Goal: Task Accomplishment & Management: Manage account settings

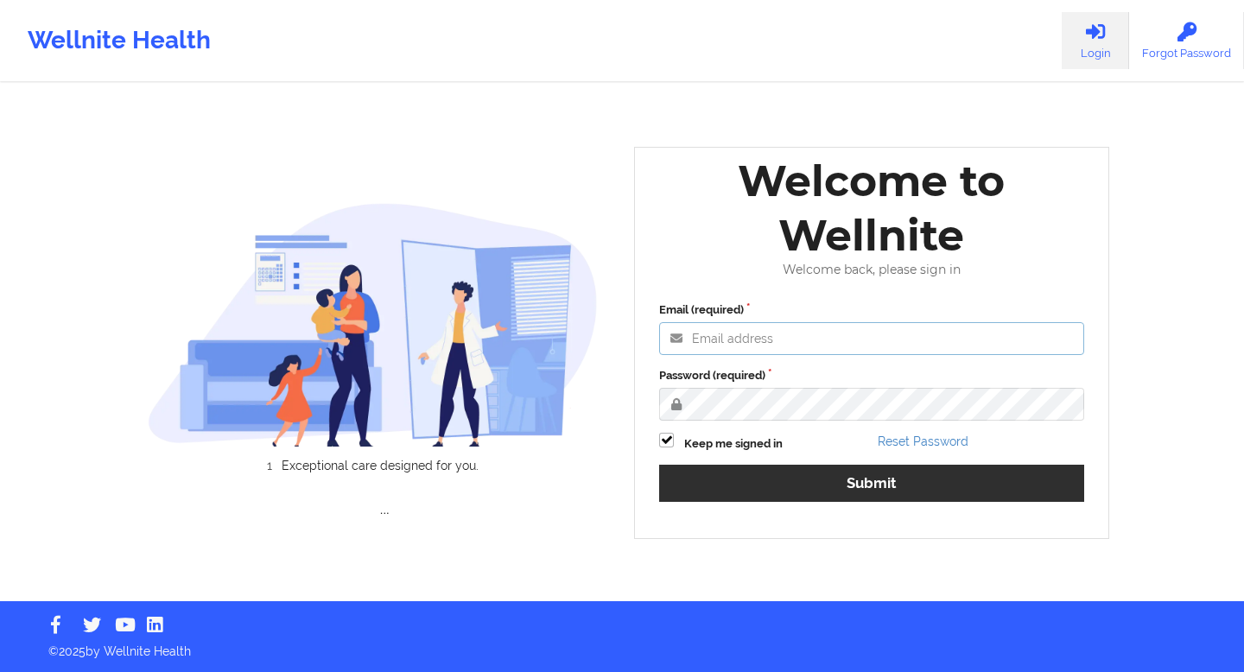
type input "[EMAIL_ADDRESS][DOMAIN_NAME]"
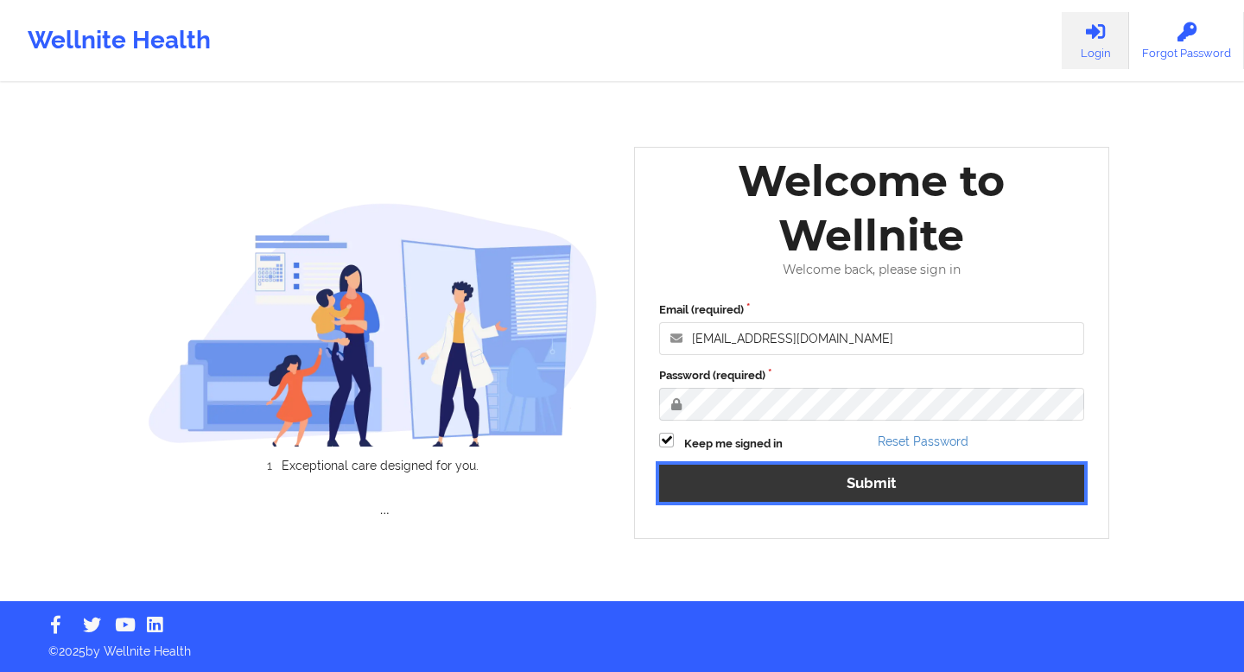
click at [769, 482] on button "Submit" at bounding box center [871, 483] width 425 height 37
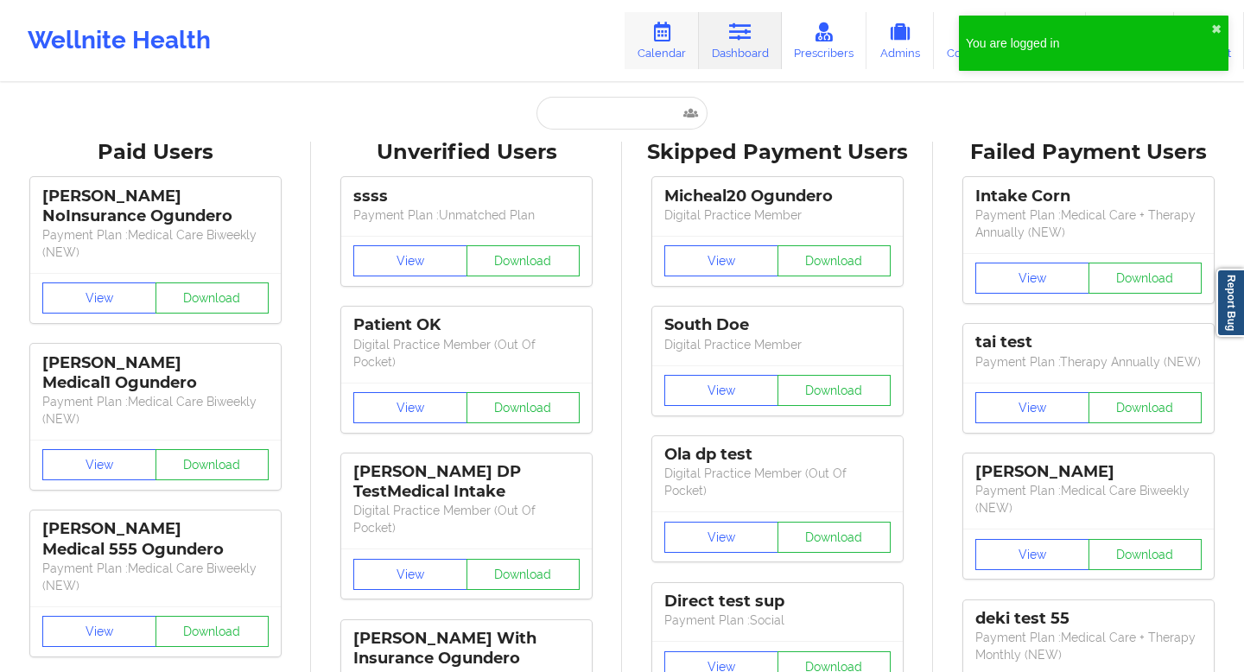
click at [647, 42] on link "Calendar" at bounding box center [662, 40] width 74 height 57
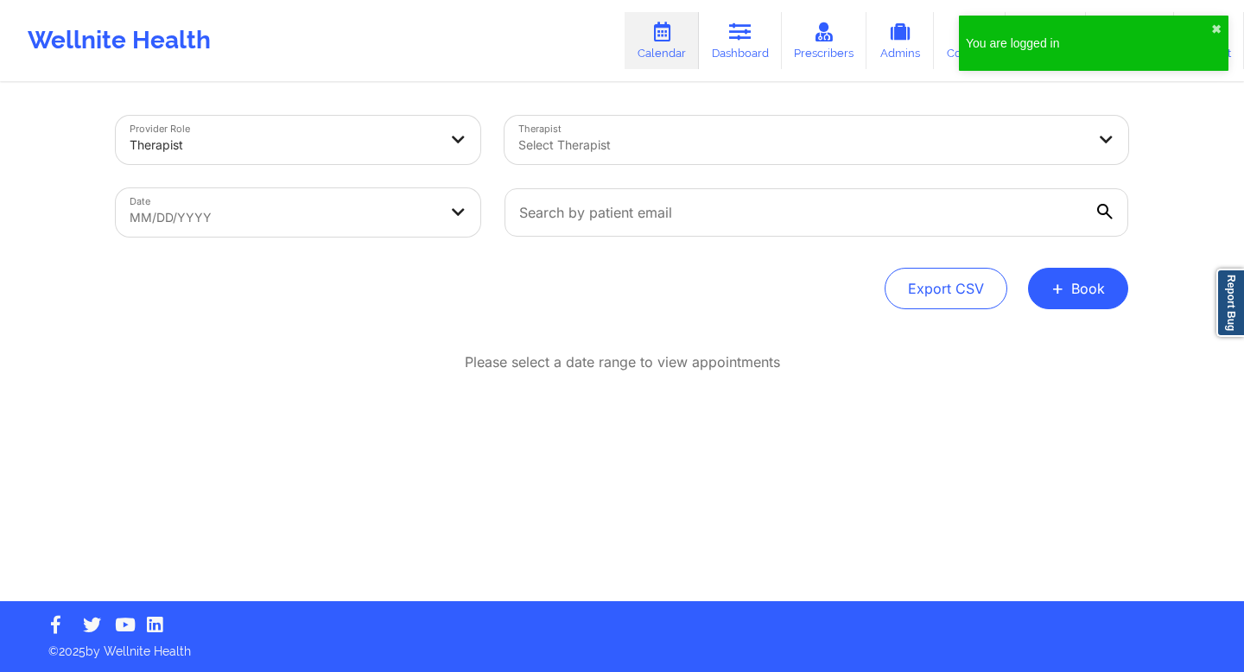
click at [680, 143] on div at bounding box center [801, 145] width 567 height 21
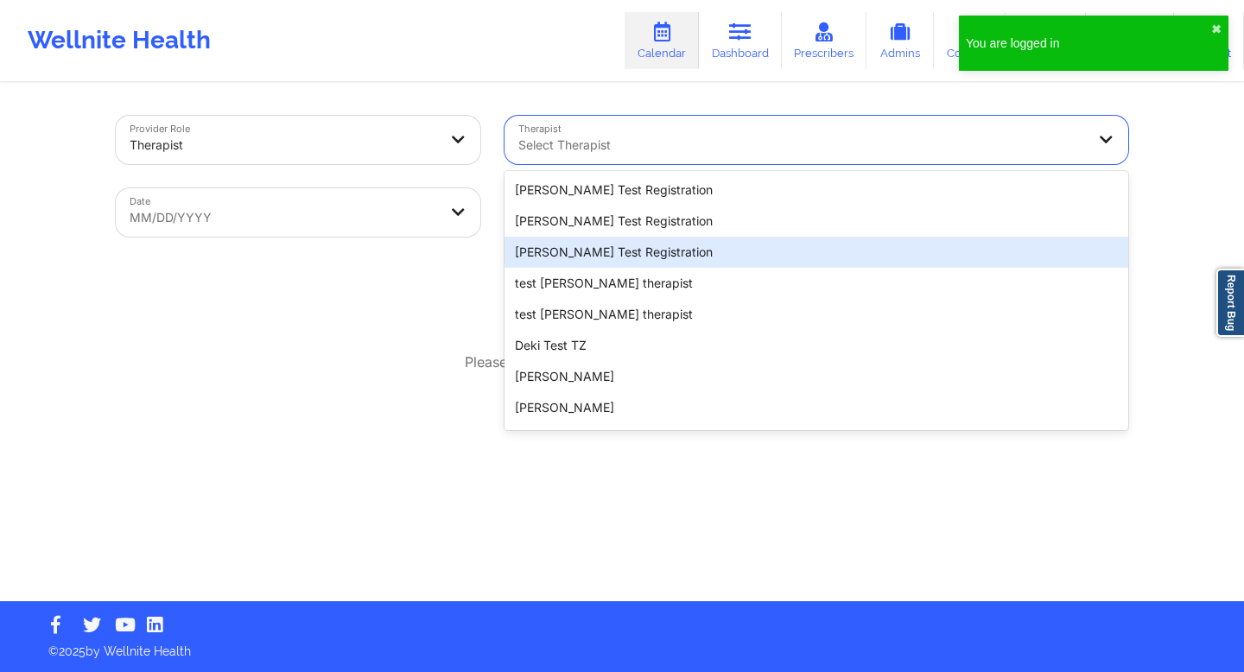
click at [586, 231] on div "[PERSON_NAME] Test Registration" at bounding box center [816, 221] width 624 height 31
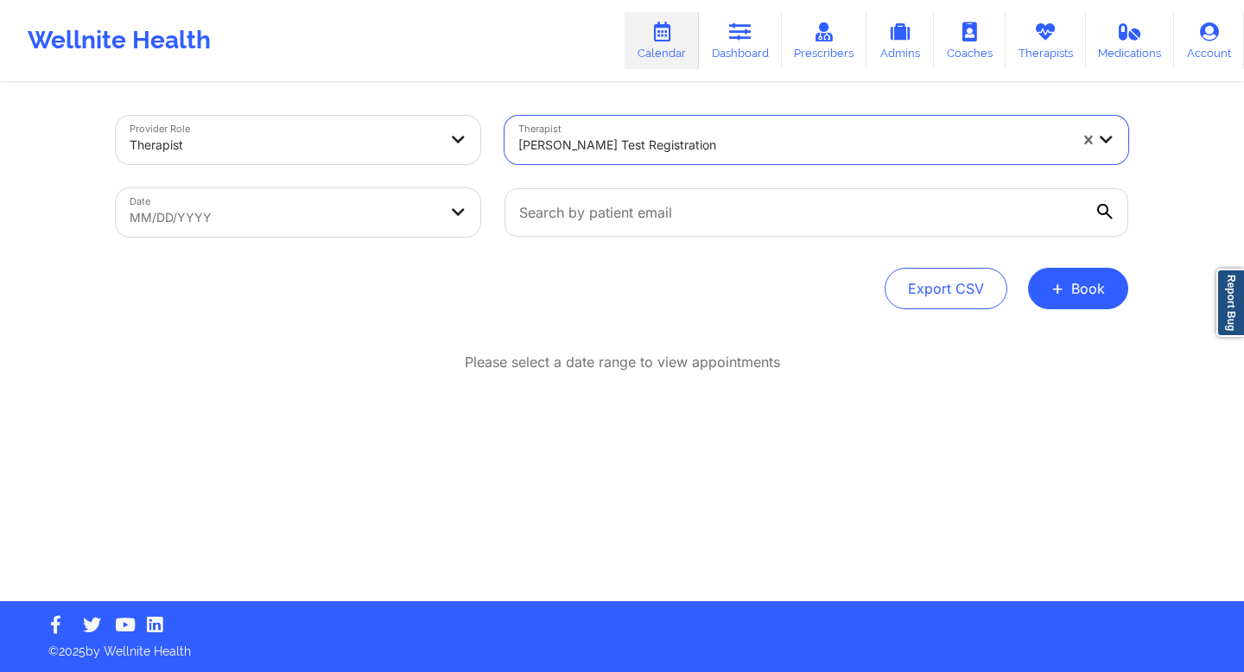
click at [392, 144] on div at bounding box center [284, 145] width 308 height 21
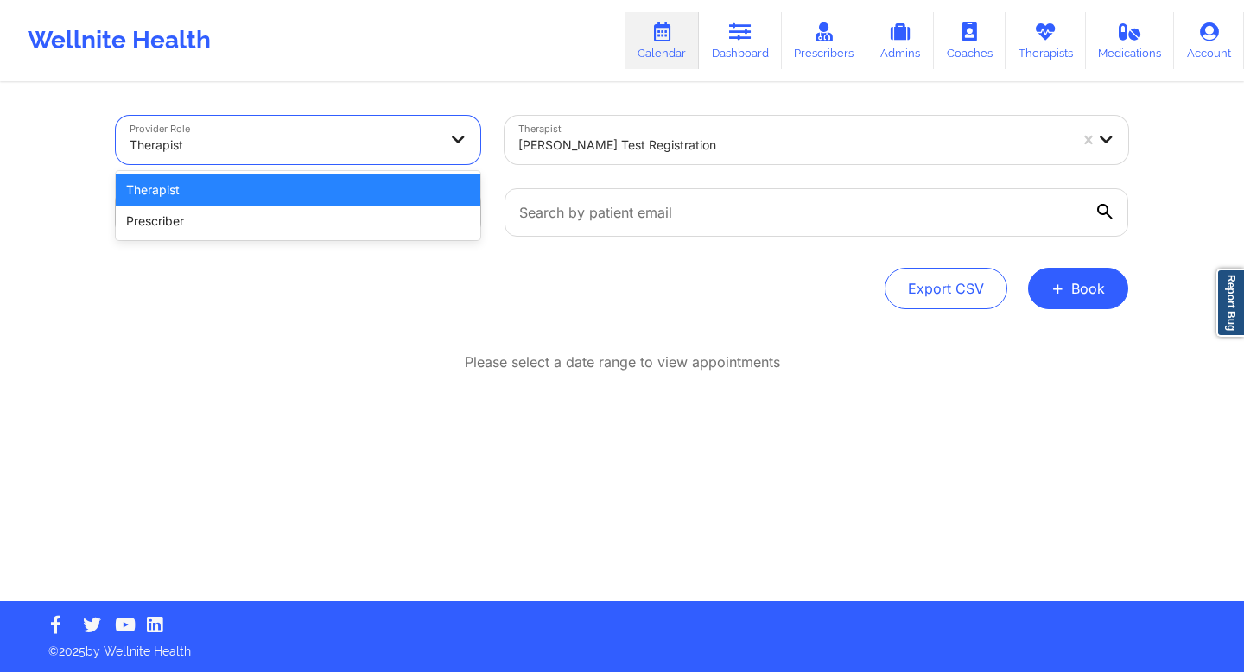
click at [362, 189] on div "Therapist" at bounding box center [298, 189] width 365 height 31
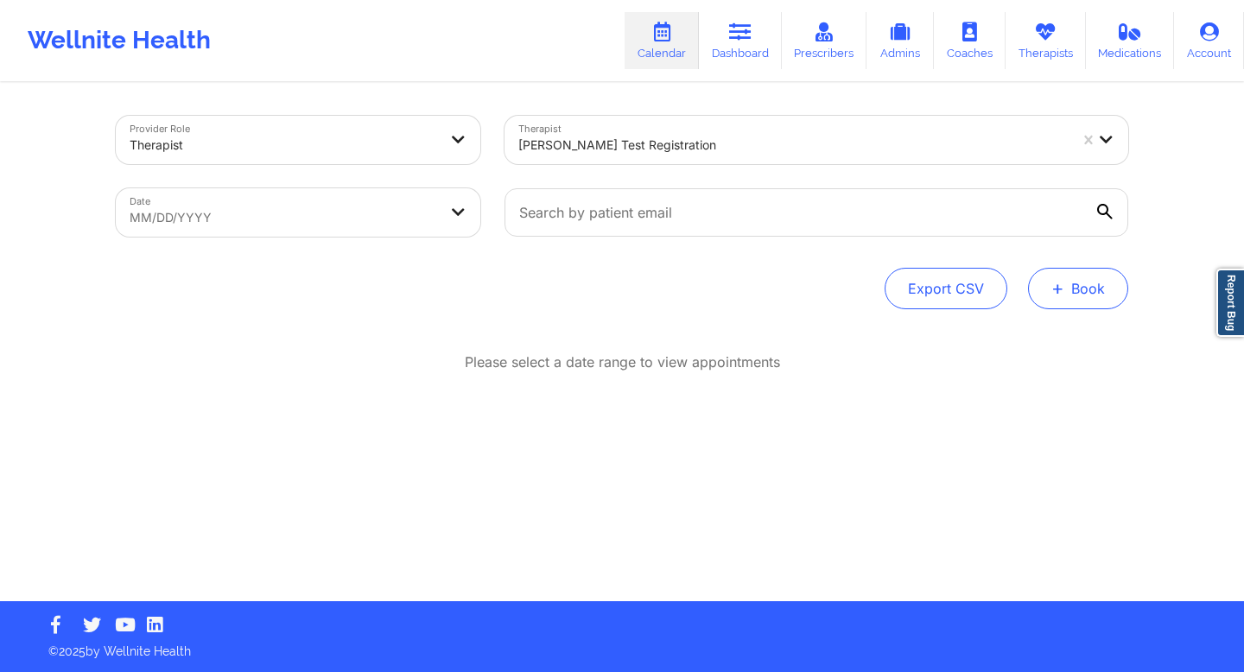
click at [1066, 281] on button "+ Book" at bounding box center [1078, 288] width 100 height 41
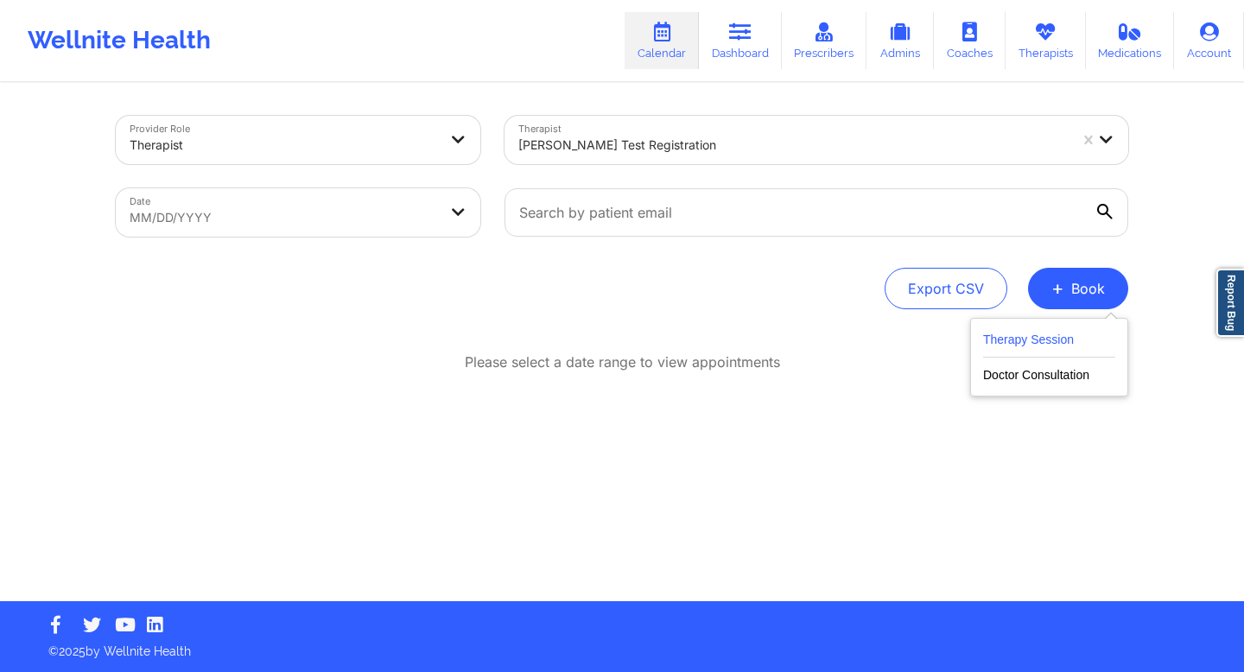
click at [1006, 341] on button "Therapy Session" at bounding box center [1049, 343] width 132 height 29
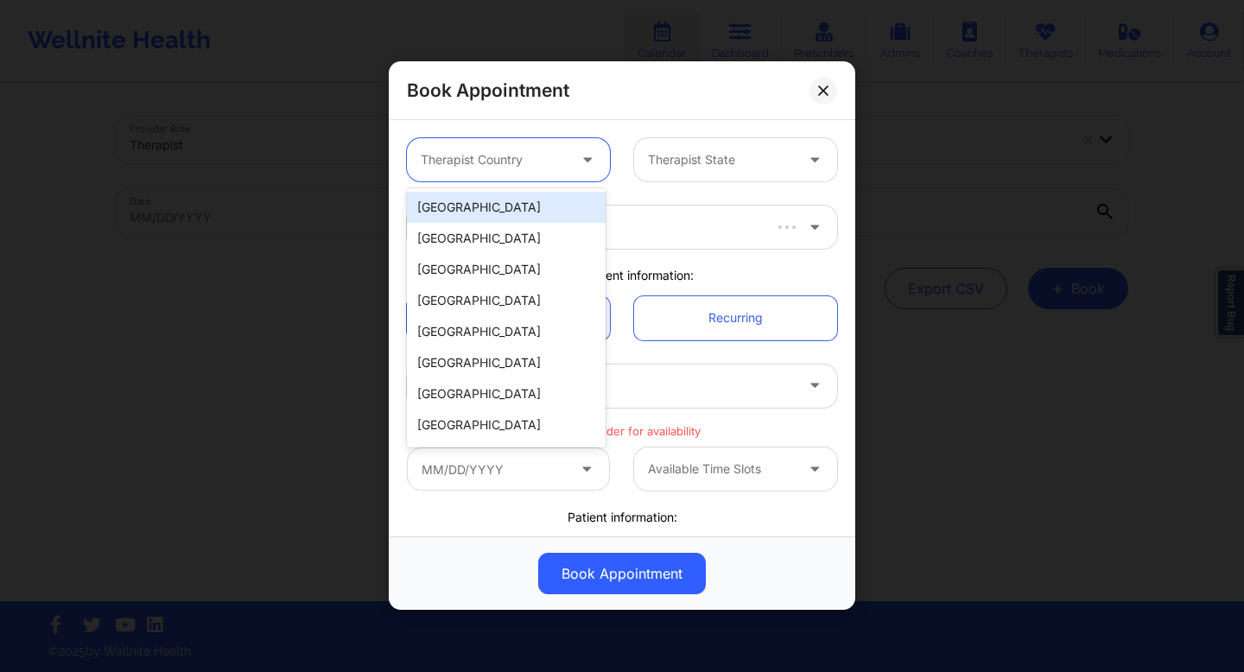
click at [579, 165] on div at bounding box center [589, 160] width 21 height 22
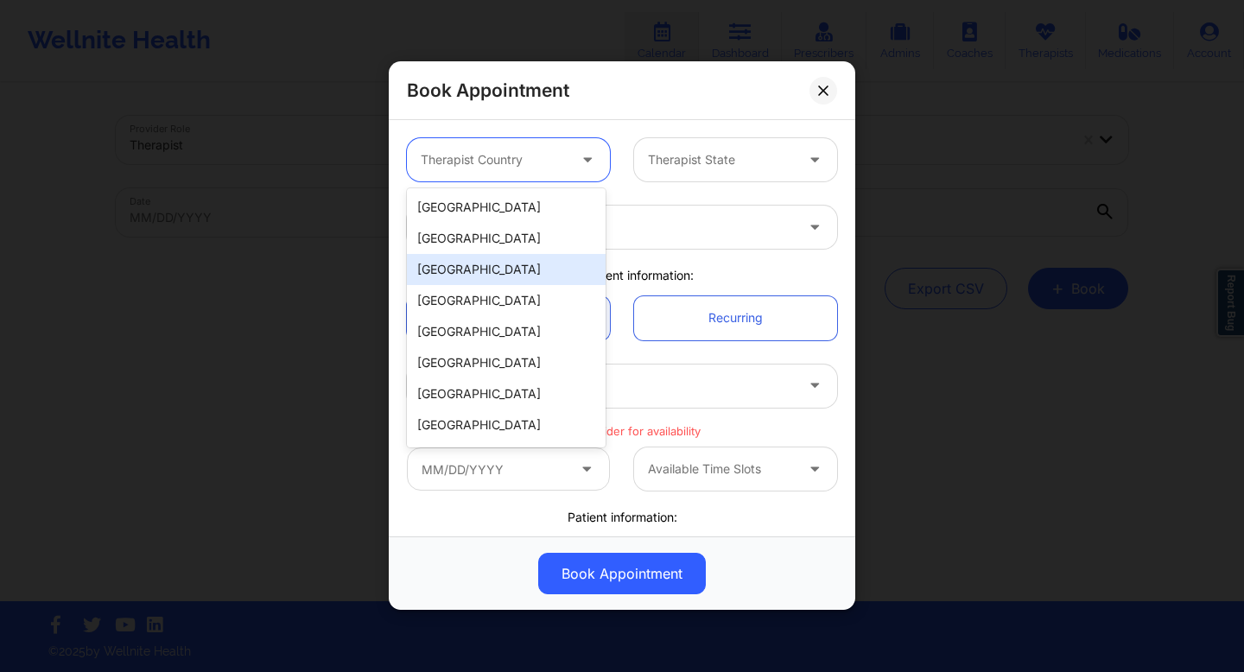
click at [542, 263] on div "[GEOGRAPHIC_DATA]" at bounding box center [506, 269] width 199 height 31
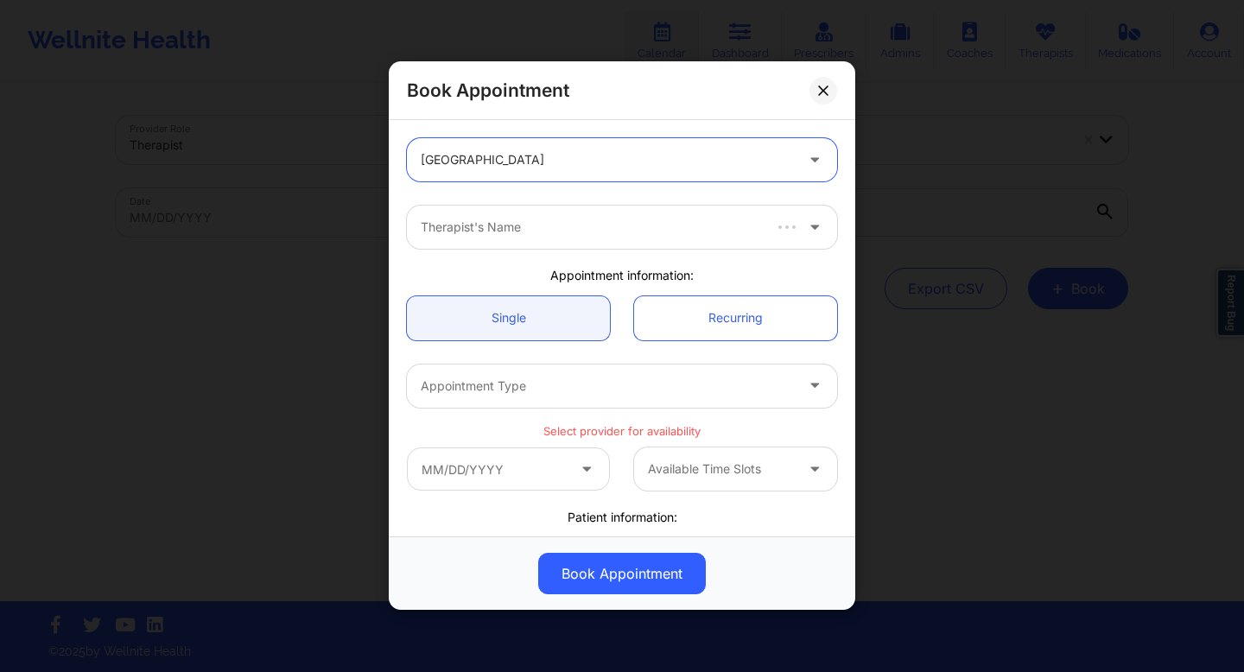
click at [671, 158] on div at bounding box center [607, 160] width 373 height 21
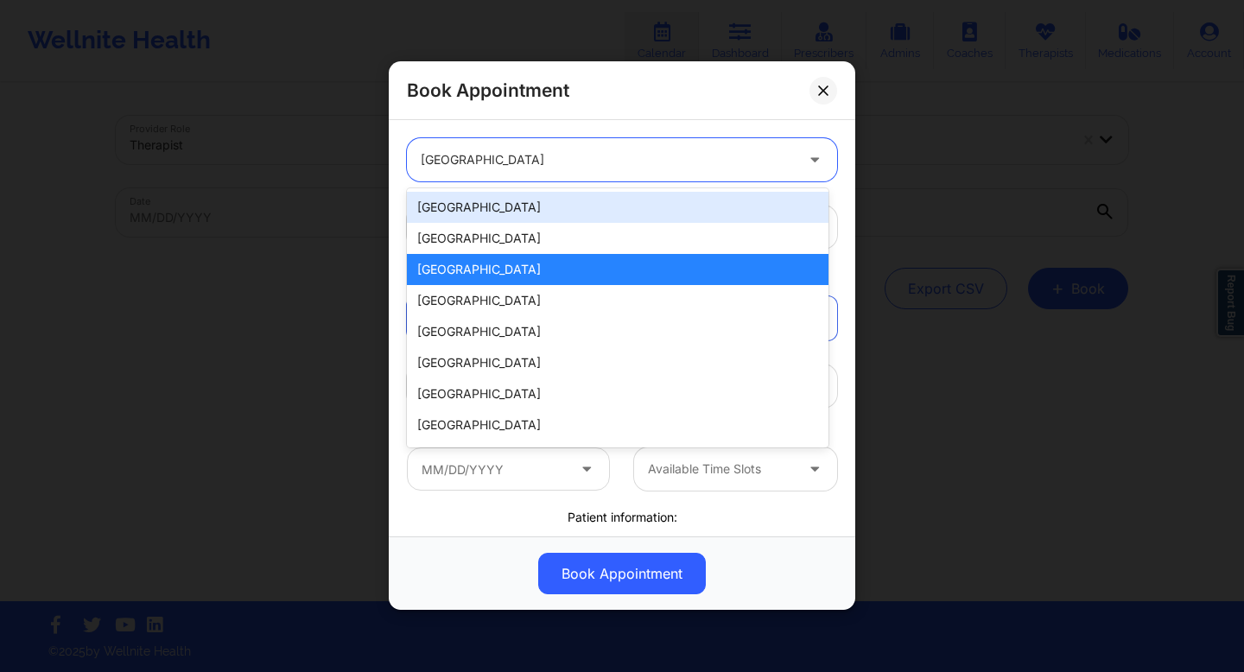
click at [422, 209] on div "[GEOGRAPHIC_DATA]" at bounding box center [618, 207] width 422 height 31
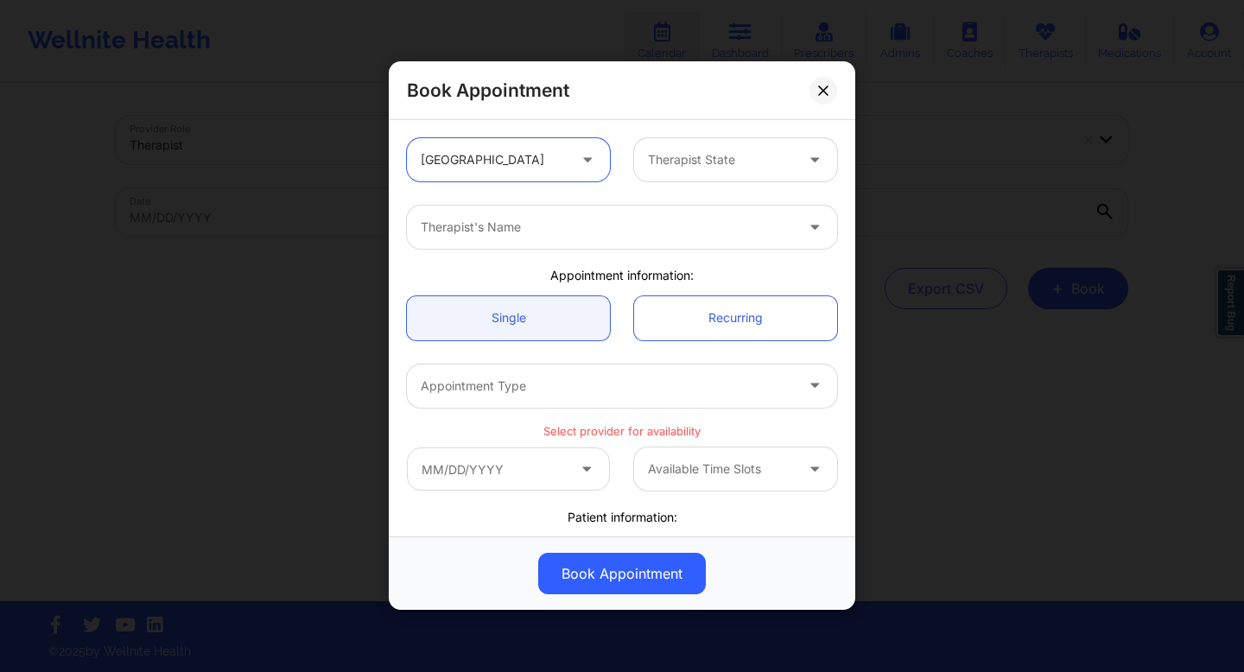
click at [632, 227] on div at bounding box center [607, 228] width 373 height 21
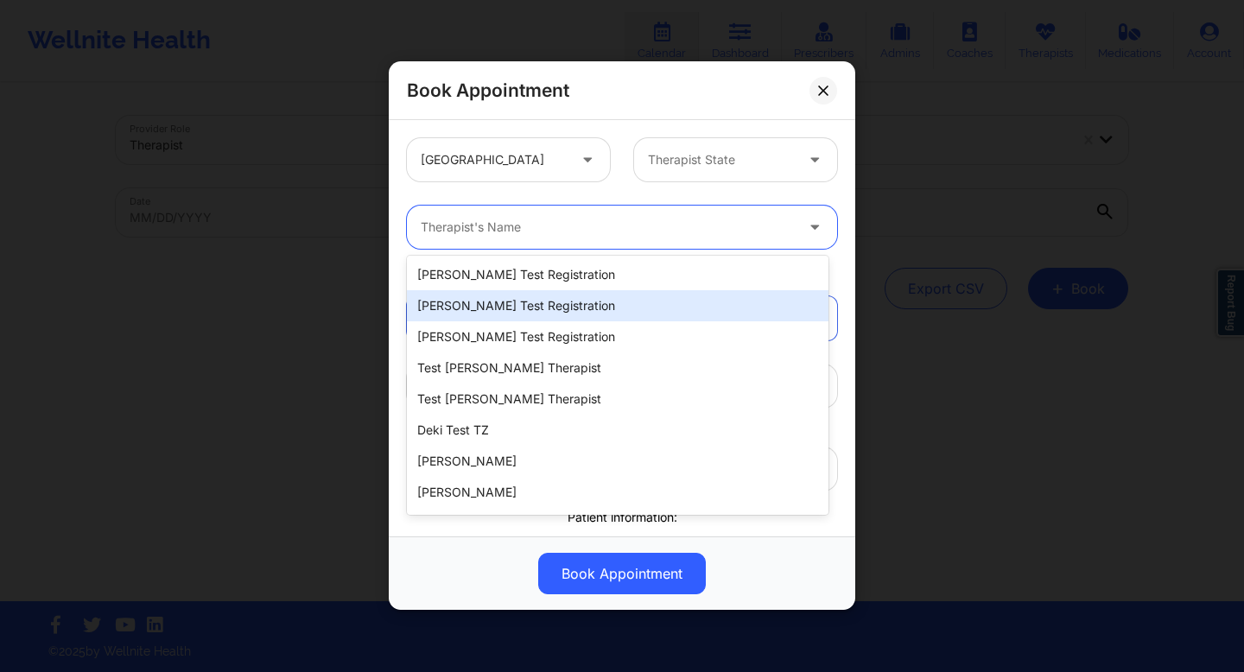
click at [598, 321] on div "[PERSON_NAME] Test Registration" at bounding box center [618, 336] width 422 height 31
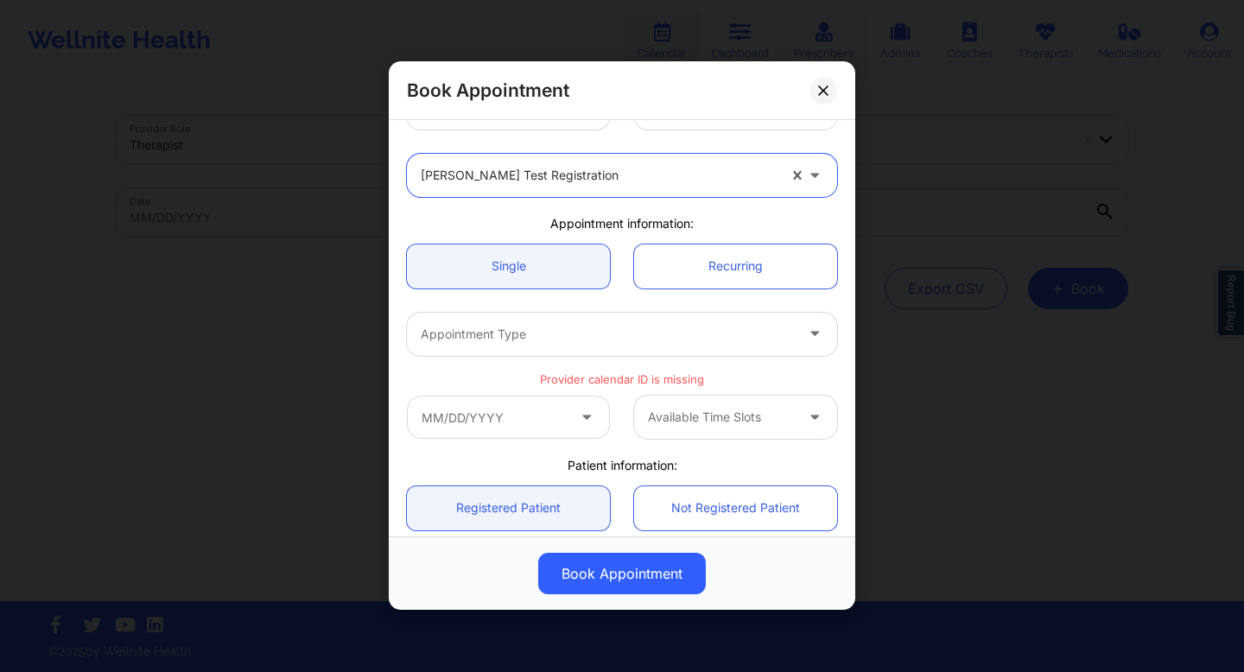
scroll to position [64, 0]
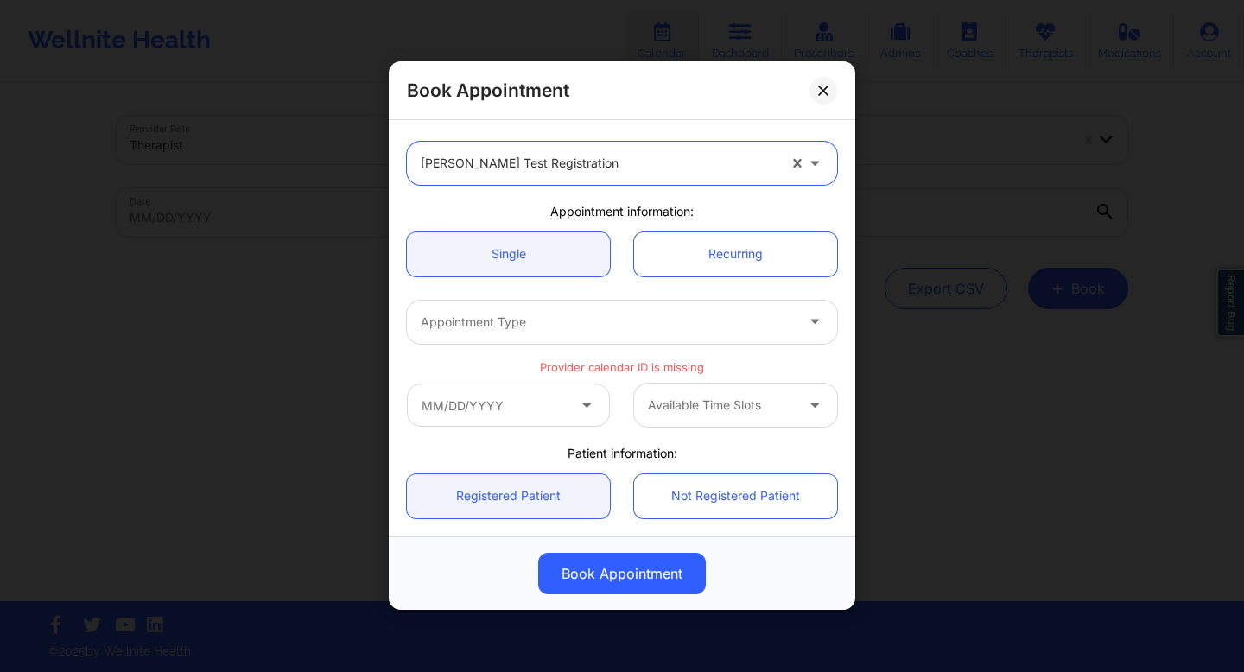
click at [747, 328] on div at bounding box center [607, 322] width 373 height 21
click at [751, 330] on div at bounding box center [607, 322] width 373 height 21
click at [740, 328] on div at bounding box center [607, 322] width 373 height 21
click at [718, 367] on p "Provider calendar ID is missing" at bounding box center [622, 367] width 430 height 16
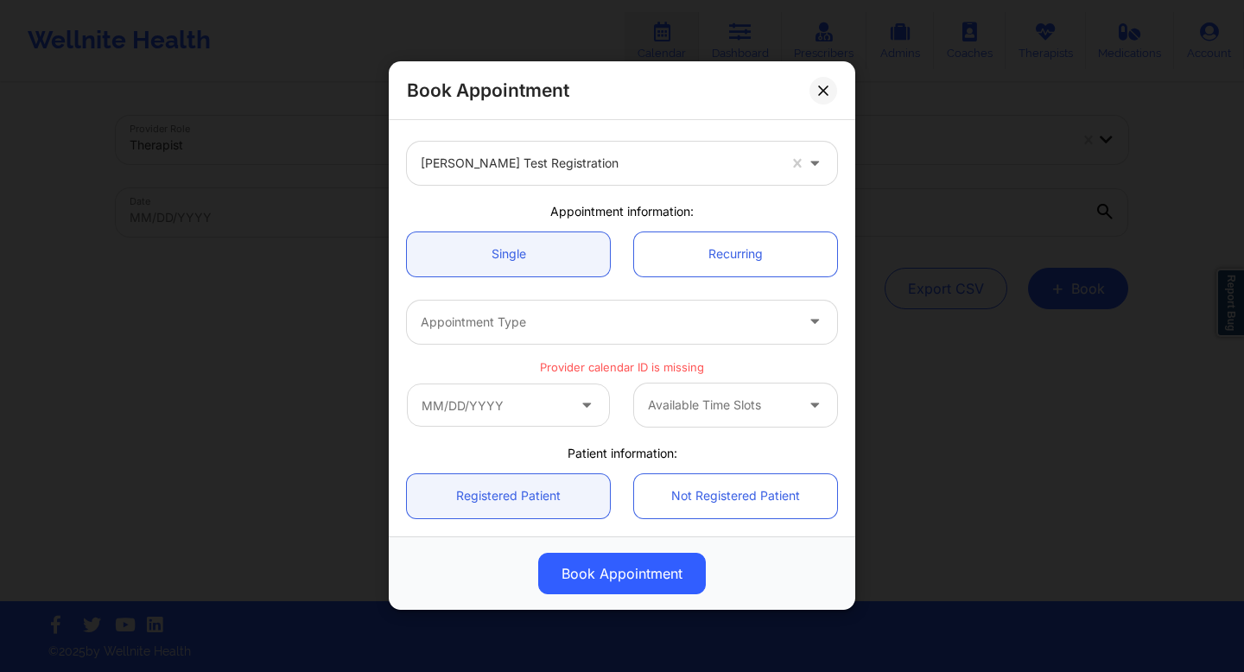
click at [720, 408] on div at bounding box center [721, 406] width 146 height 21
click at [583, 424] on input "text" at bounding box center [508, 405] width 203 height 43
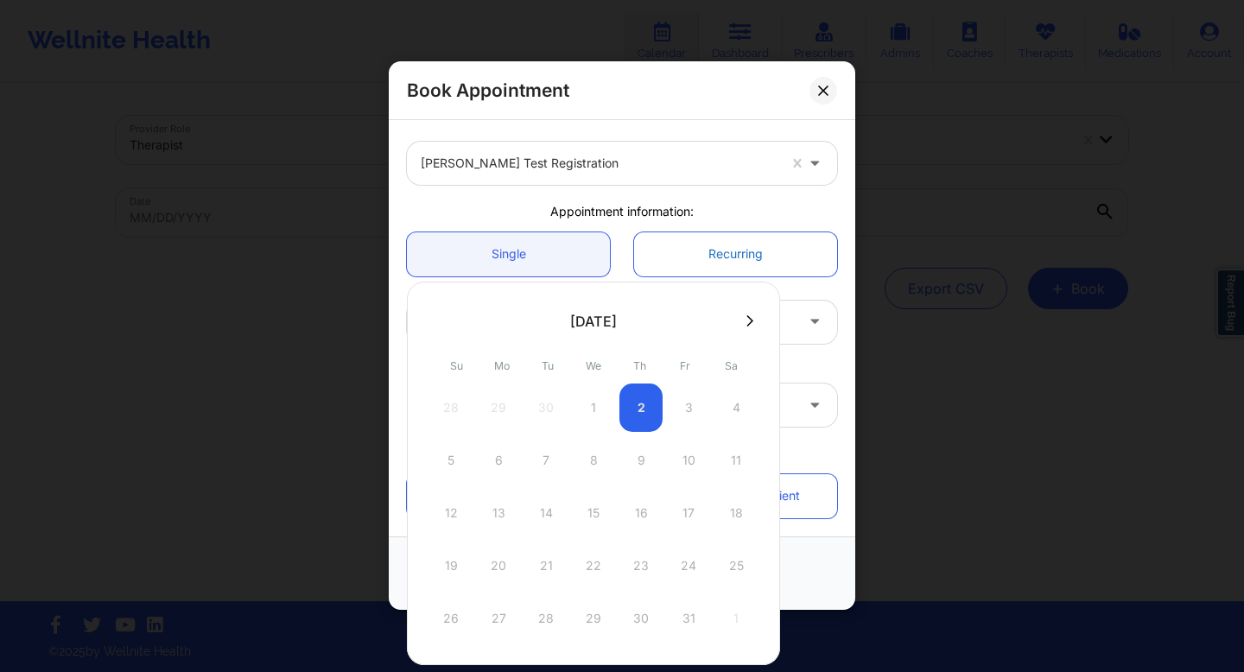
click at [717, 241] on link "Recurring" at bounding box center [735, 254] width 203 height 44
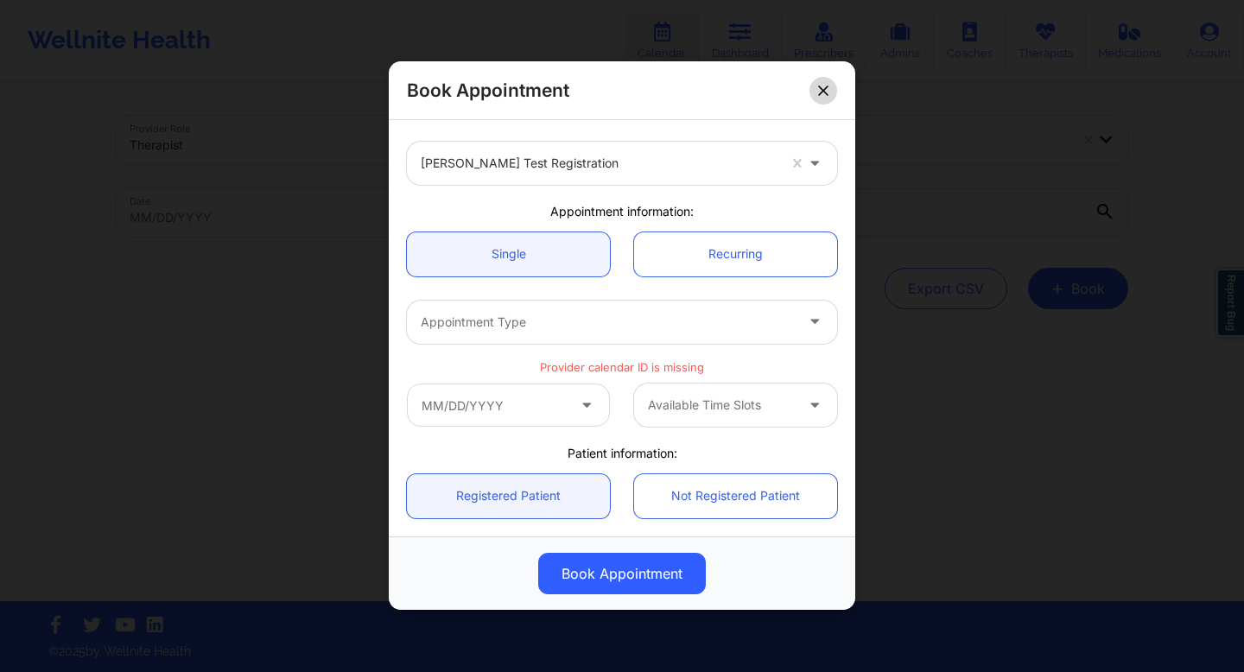
click at [826, 86] on icon at bounding box center [823, 91] width 10 height 10
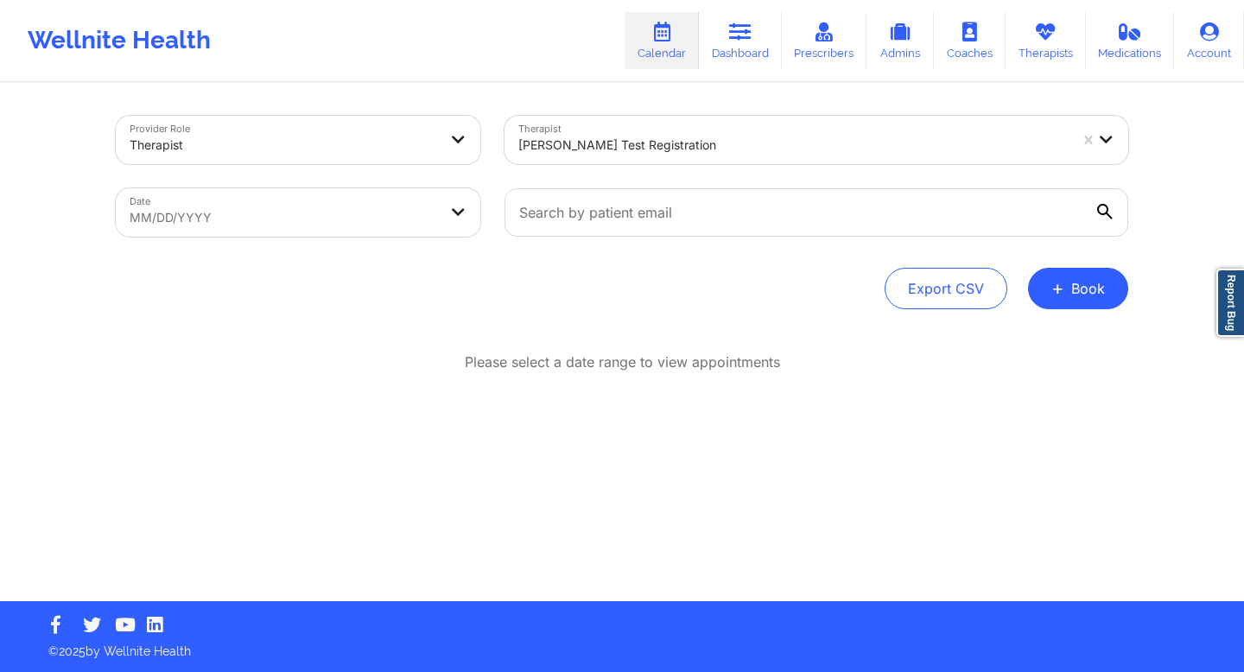
click at [713, 147] on div at bounding box center [792, 145] width 549 height 21
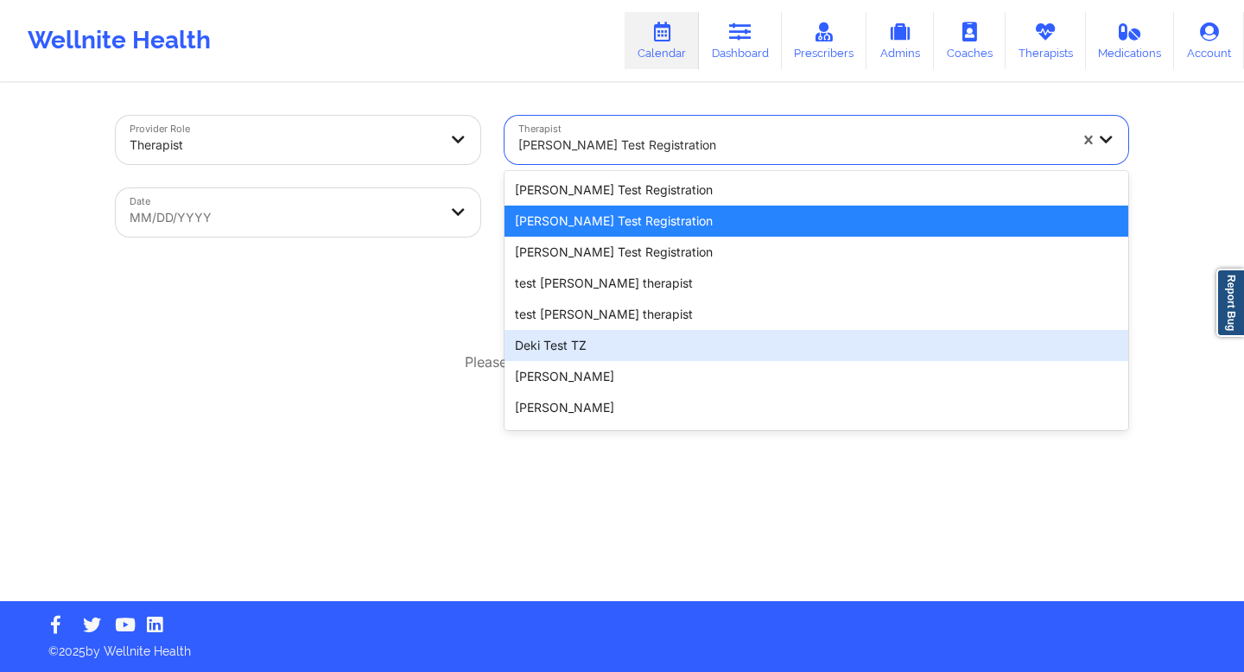
scroll to position [370, 0]
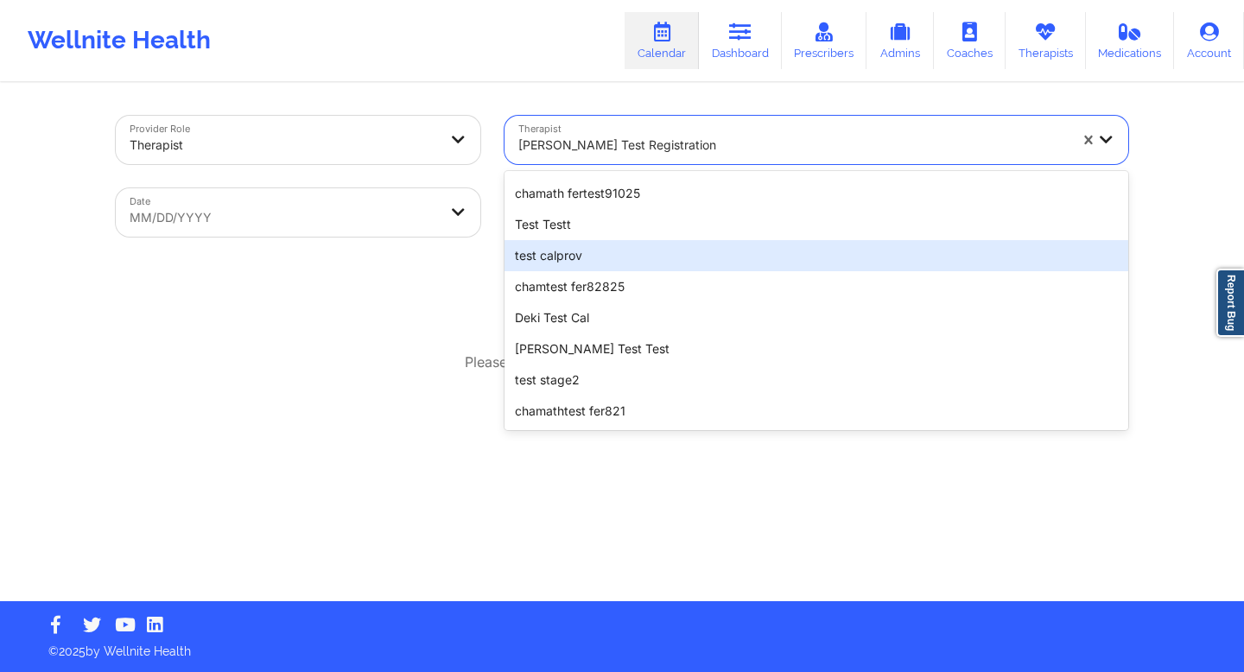
click at [567, 252] on div "test calprov" at bounding box center [816, 255] width 624 height 31
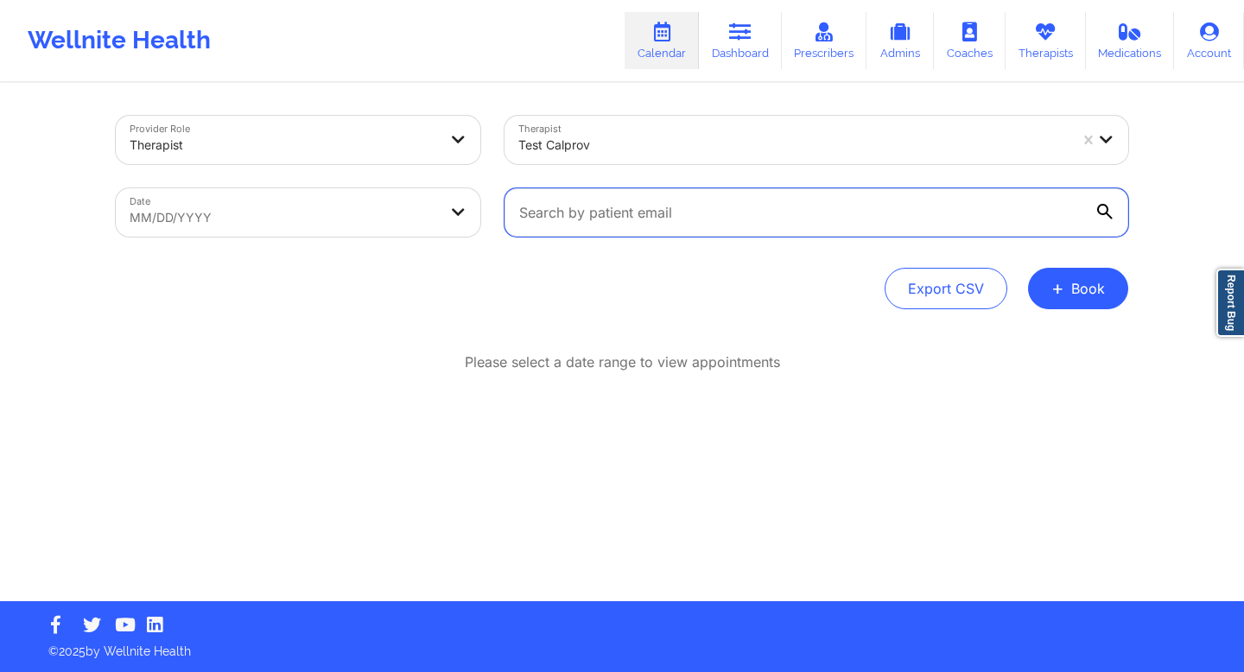
click at [588, 216] on input "text" at bounding box center [816, 212] width 624 height 48
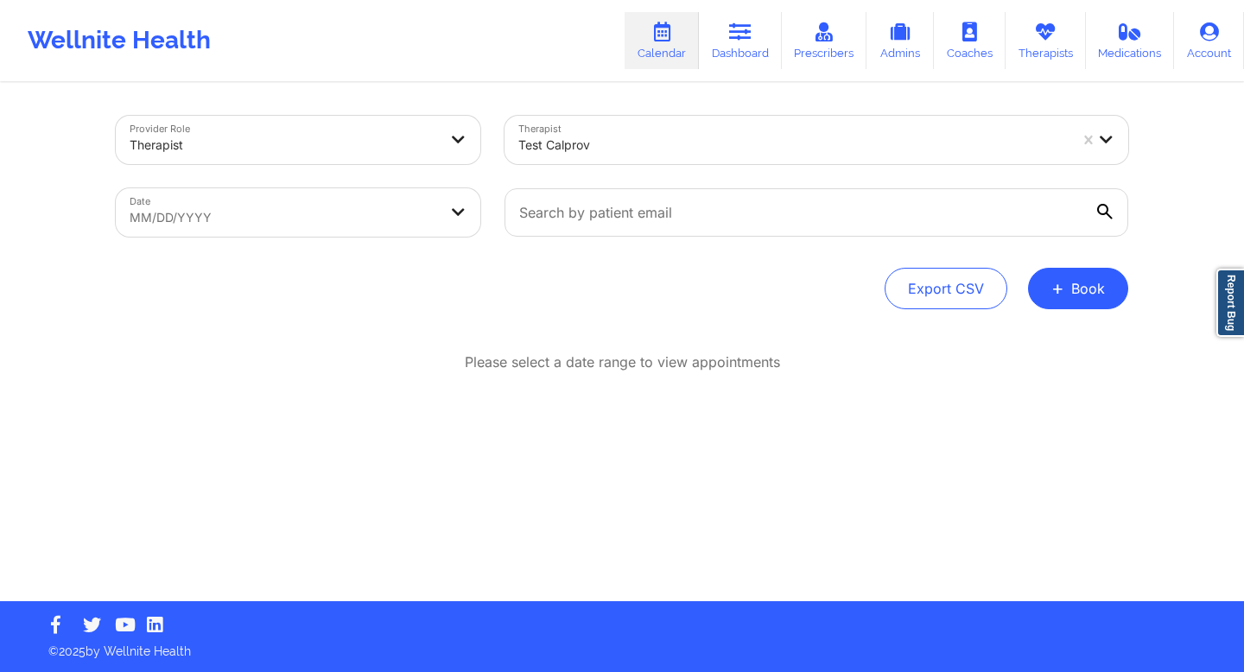
select select "2025-8"
select select "2025-9"
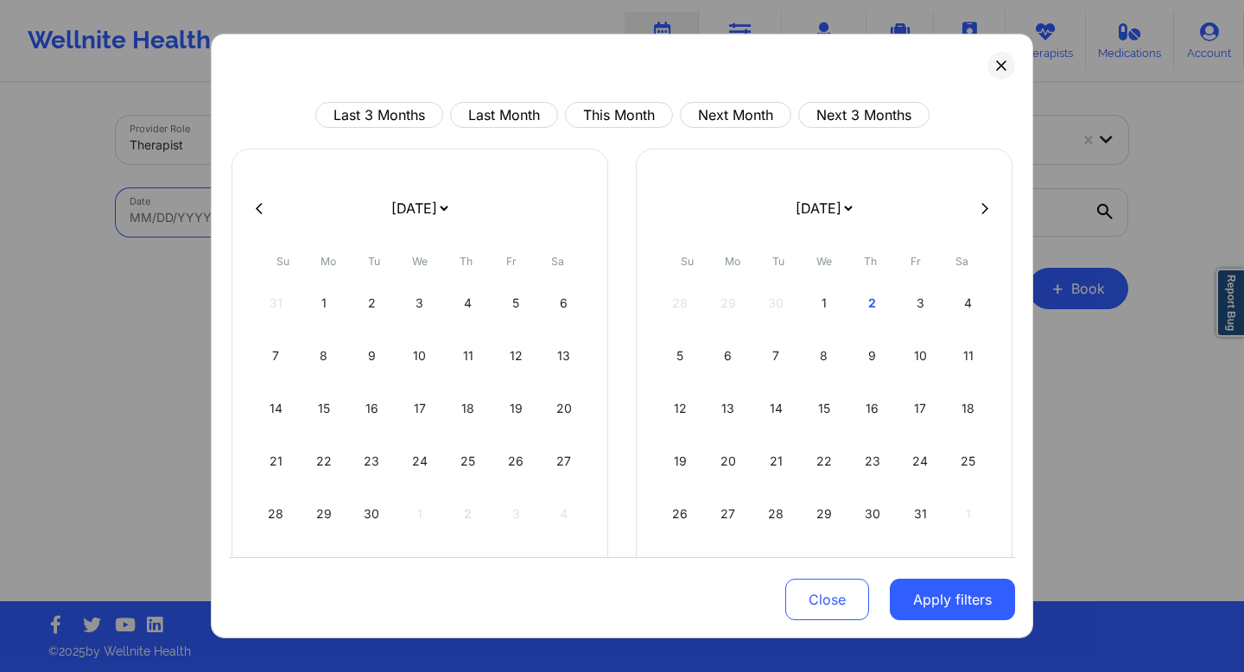
click at [385, 228] on body "Wellnite Health Calendar Dashboard Prescribers Admins Coaches Therapists Medica…" at bounding box center [622, 336] width 1244 height 672
click at [868, 349] on div "9" at bounding box center [872, 356] width 44 height 48
select select "2025-9"
select select "2025-10"
select select "2025-9"
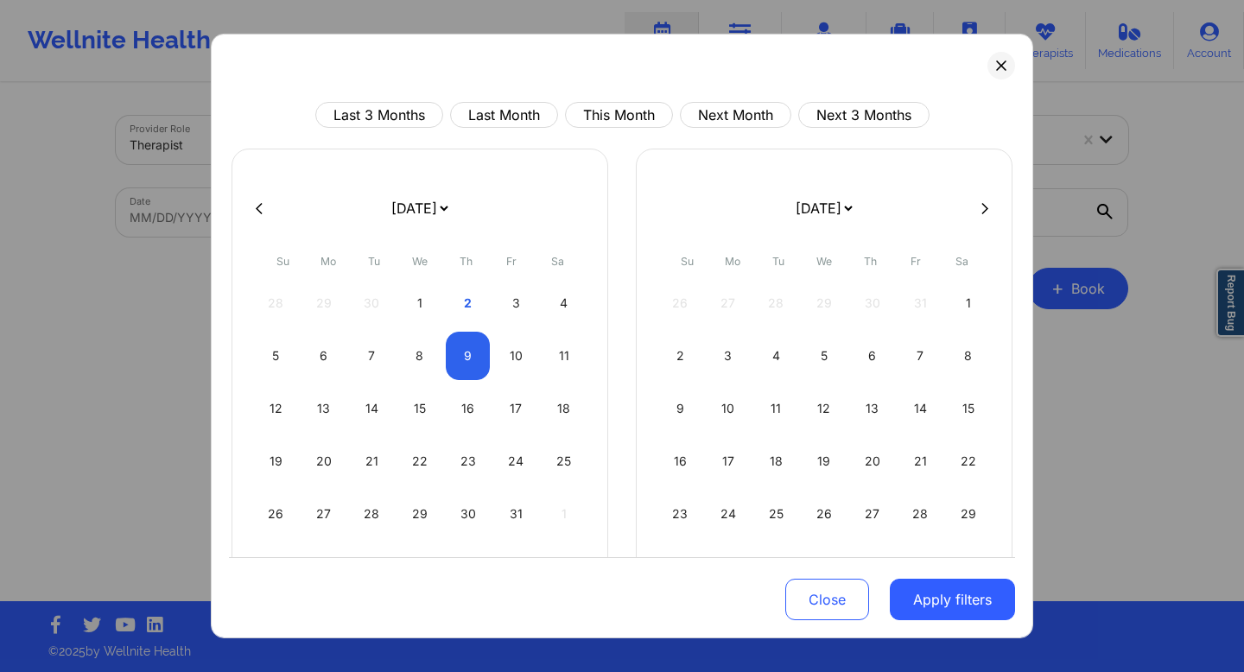
select select "2025-10"
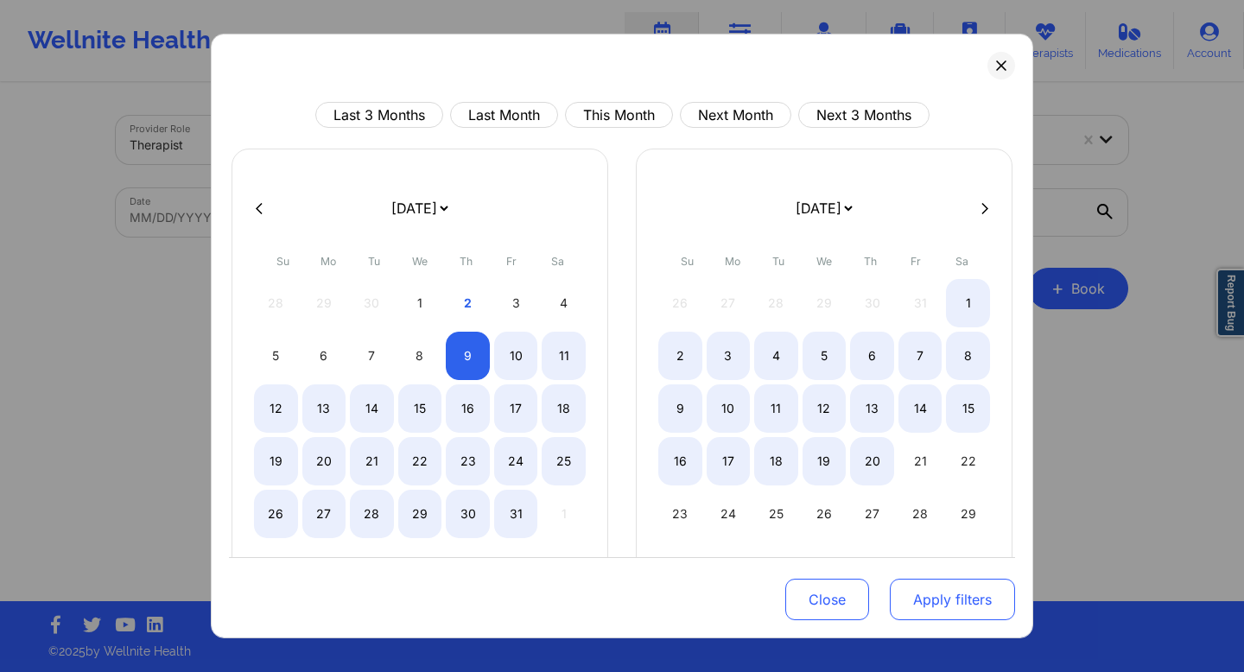
click at [920, 599] on button "Apply filters" at bounding box center [952, 599] width 125 height 41
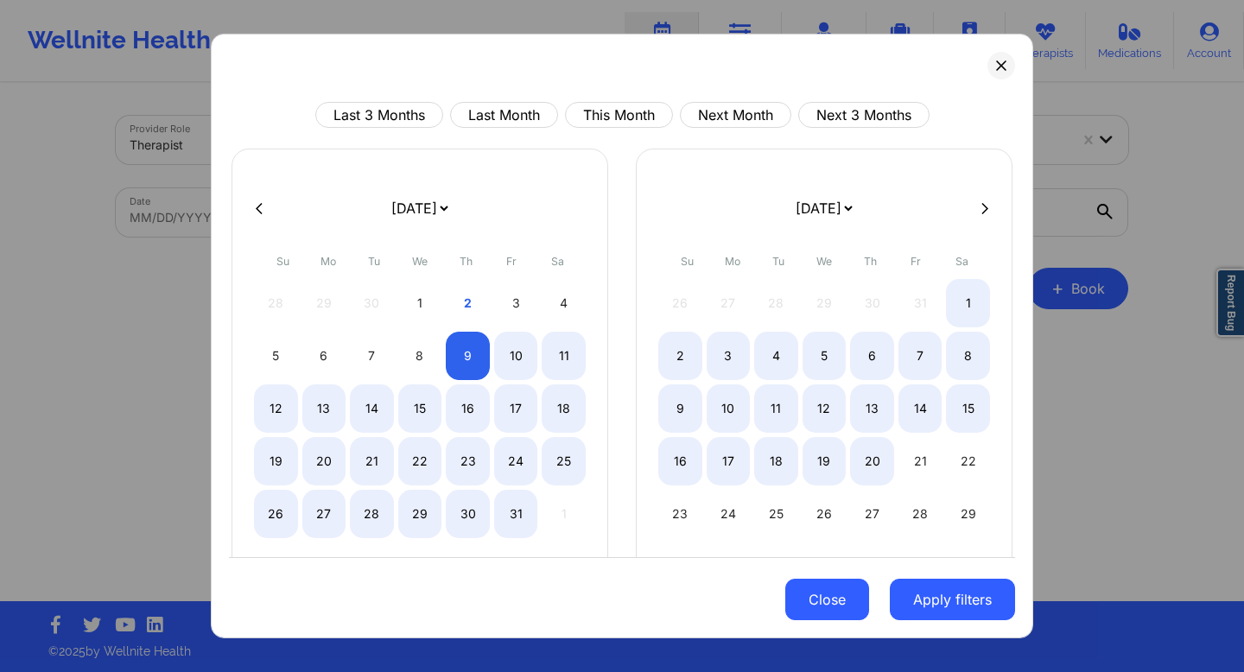
click at [836, 603] on button "Close" at bounding box center [827, 599] width 84 height 41
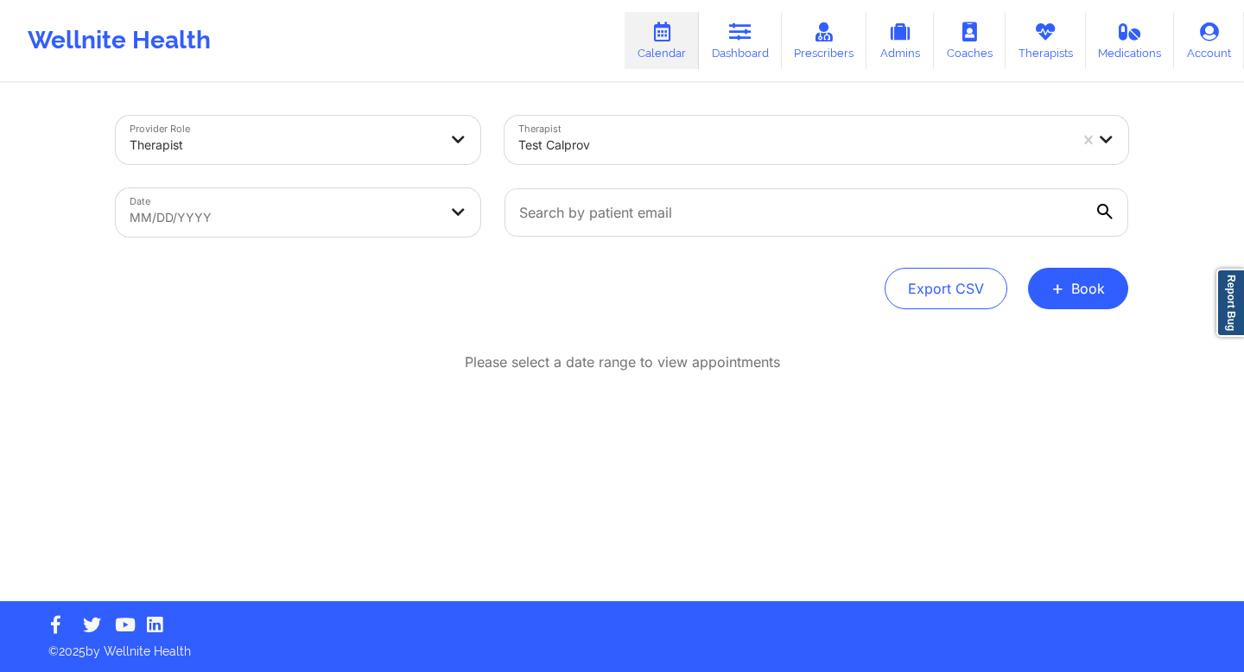
select select "2025-8"
select select "2025-9"
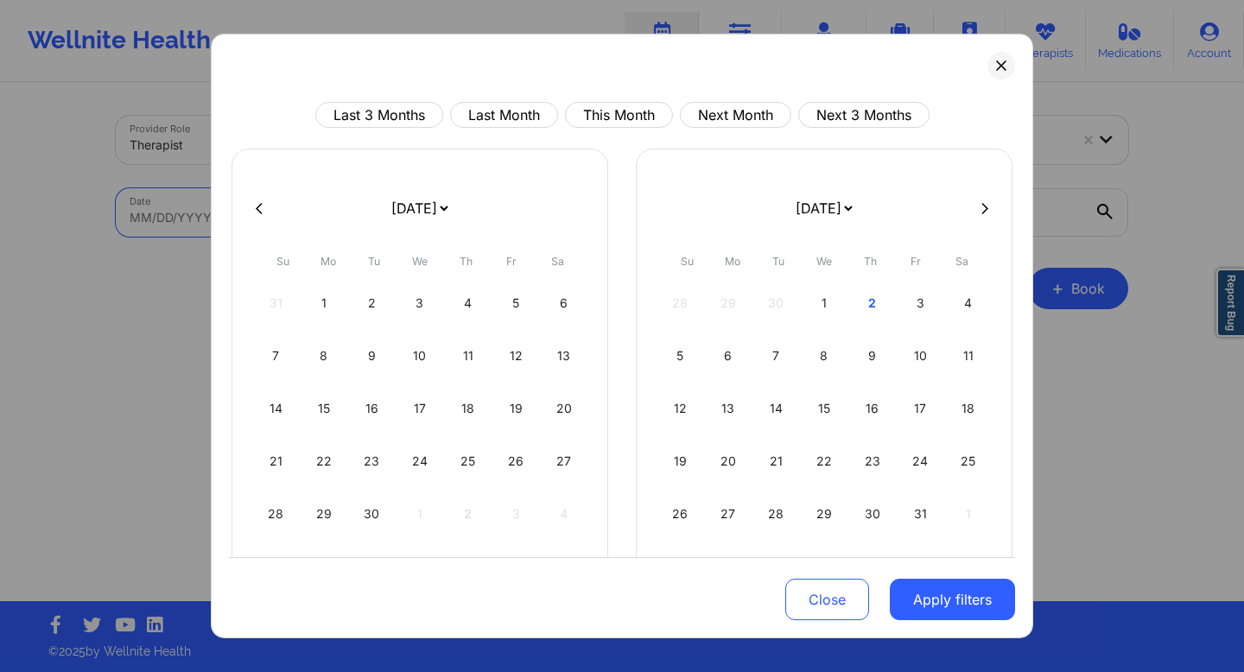
click at [447, 217] on body "Wellnite Health Calendar Dashboard Prescribers Admins Coaches Therapists Medica…" at bounding box center [622, 336] width 1244 height 672
click at [772, 359] on div "7" at bounding box center [776, 356] width 44 height 48
select select "2025-9"
select select "2025-10"
select select "2025-9"
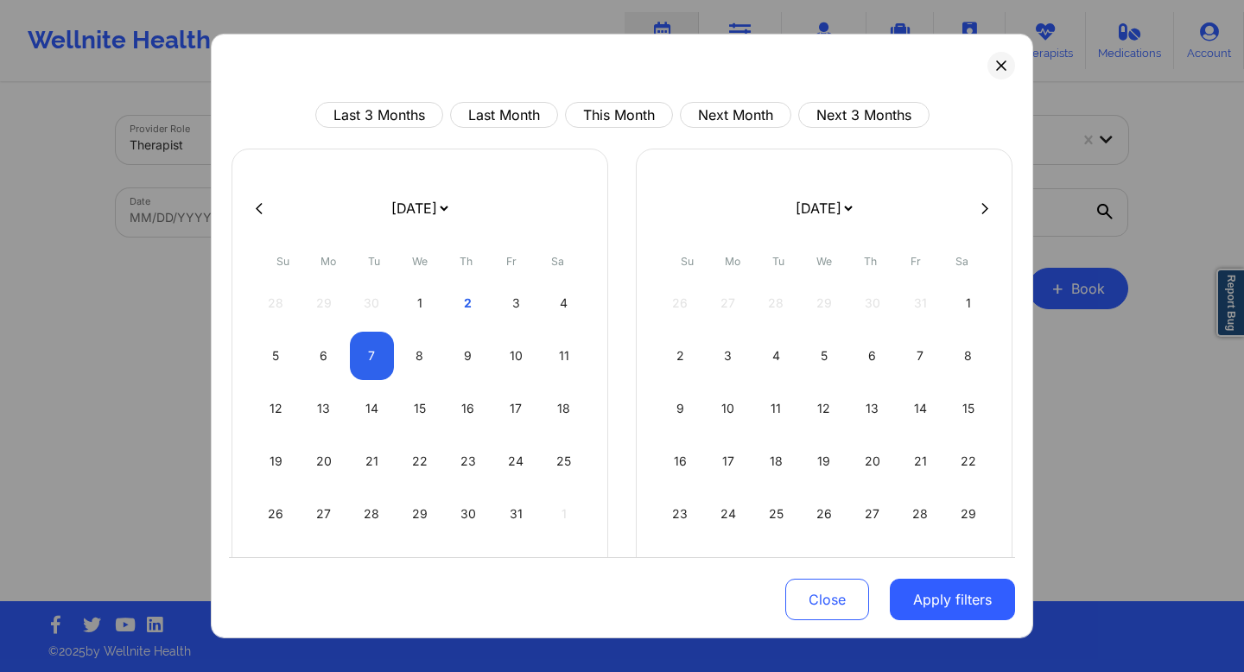
select select "2025-10"
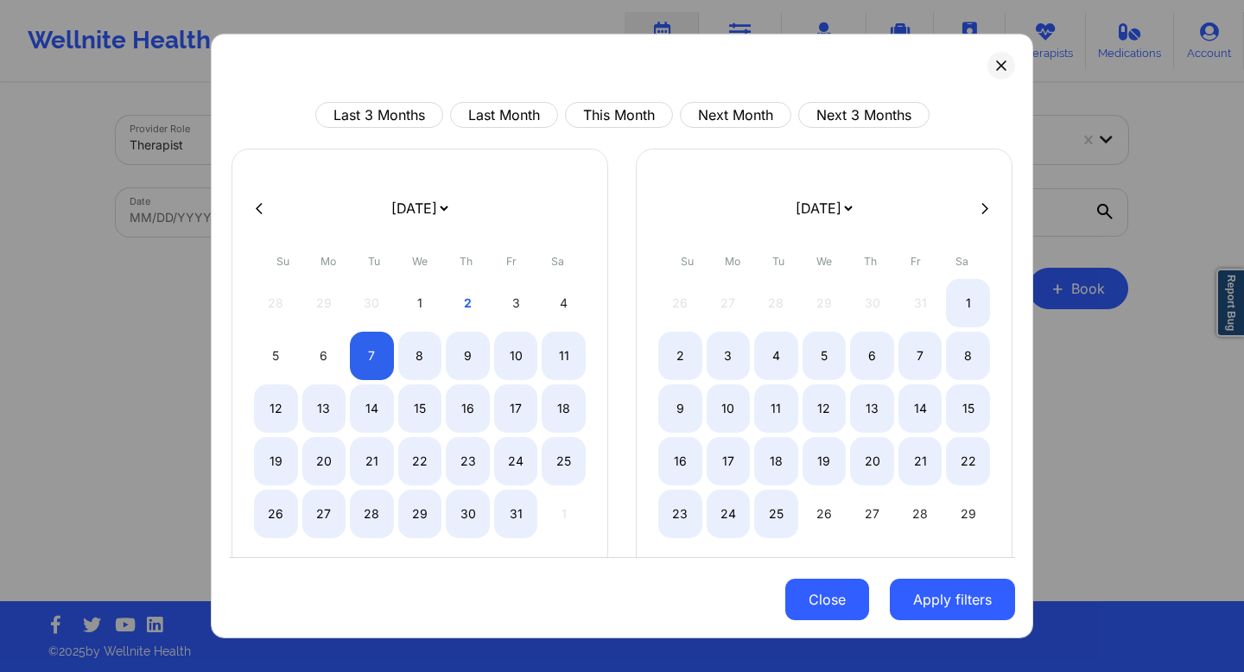
click at [834, 594] on button "Close" at bounding box center [827, 599] width 84 height 41
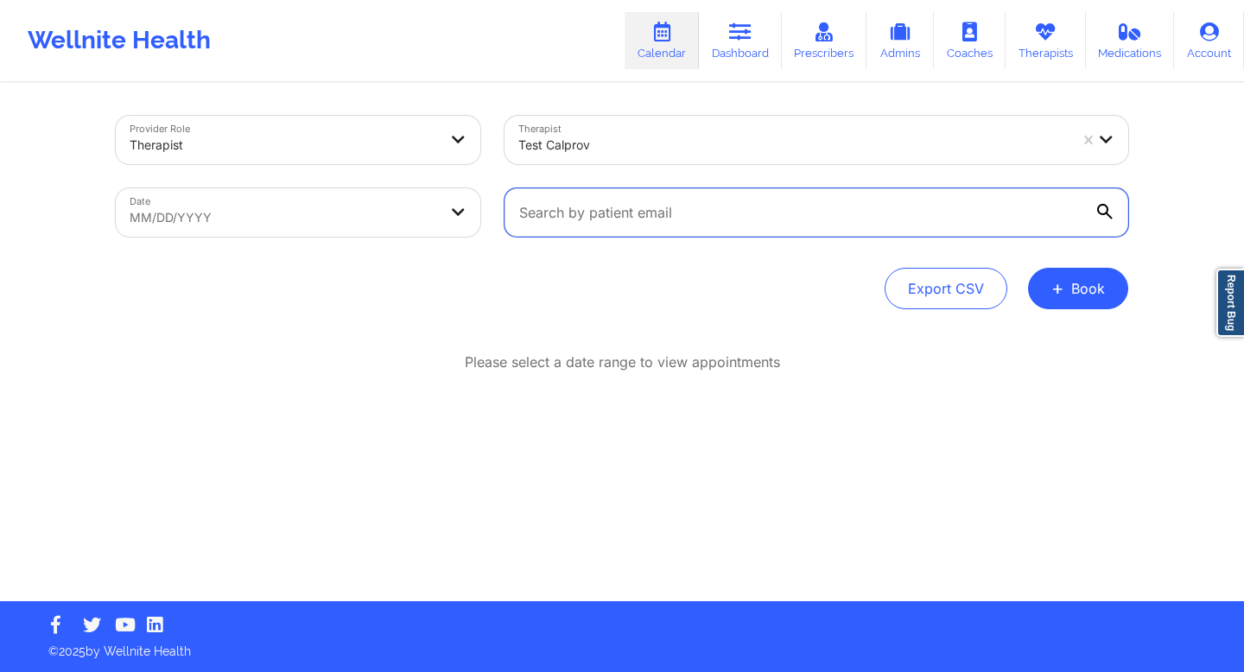
click at [728, 207] on input "text" at bounding box center [816, 212] width 624 height 48
type input "n"
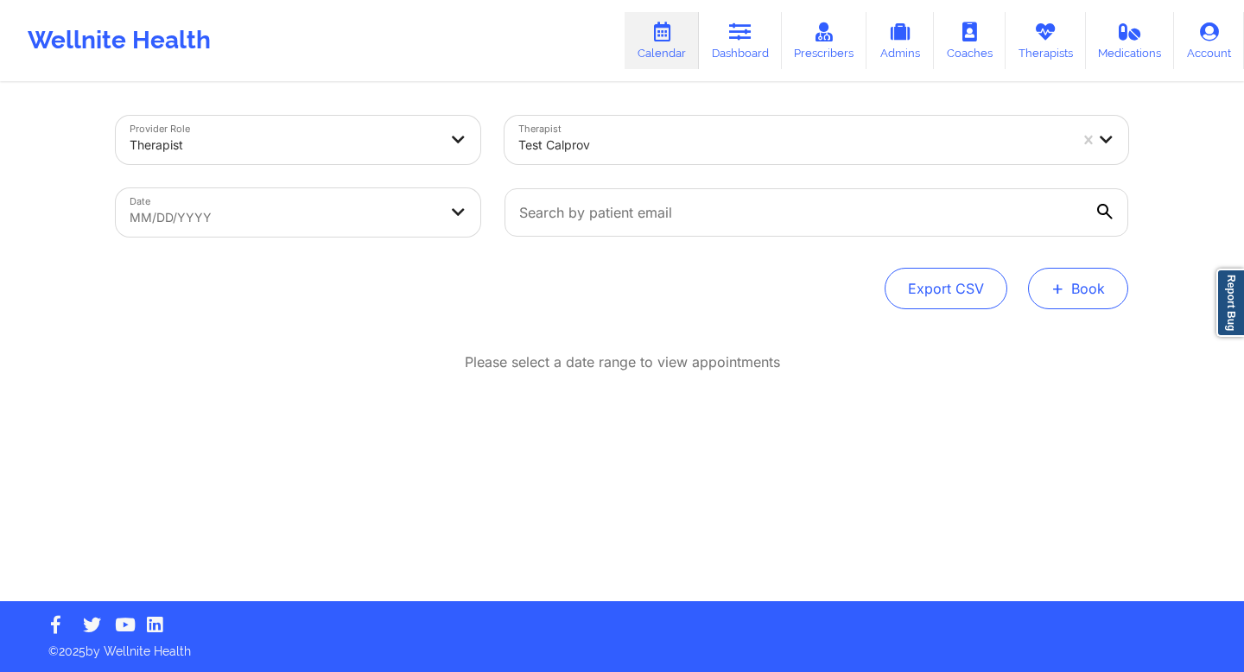
click at [1070, 285] on button "+ Book" at bounding box center [1078, 288] width 100 height 41
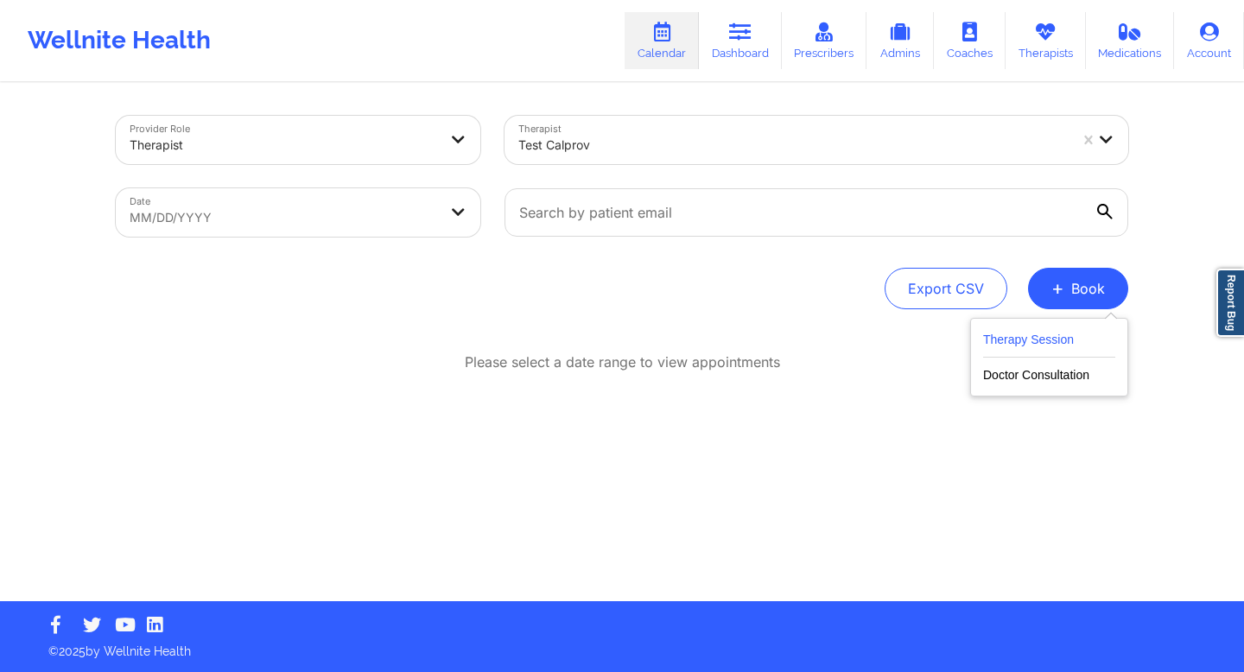
click at [1019, 338] on button "Therapy Session" at bounding box center [1049, 343] width 132 height 29
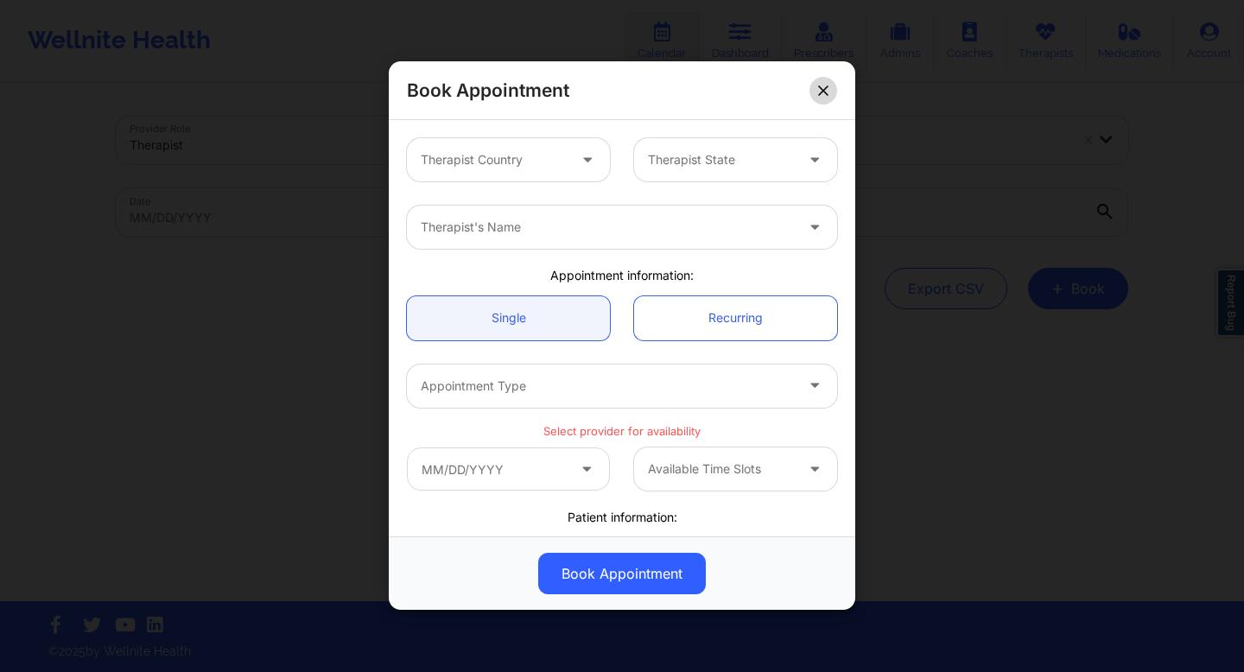
click at [826, 81] on button at bounding box center [823, 91] width 28 height 28
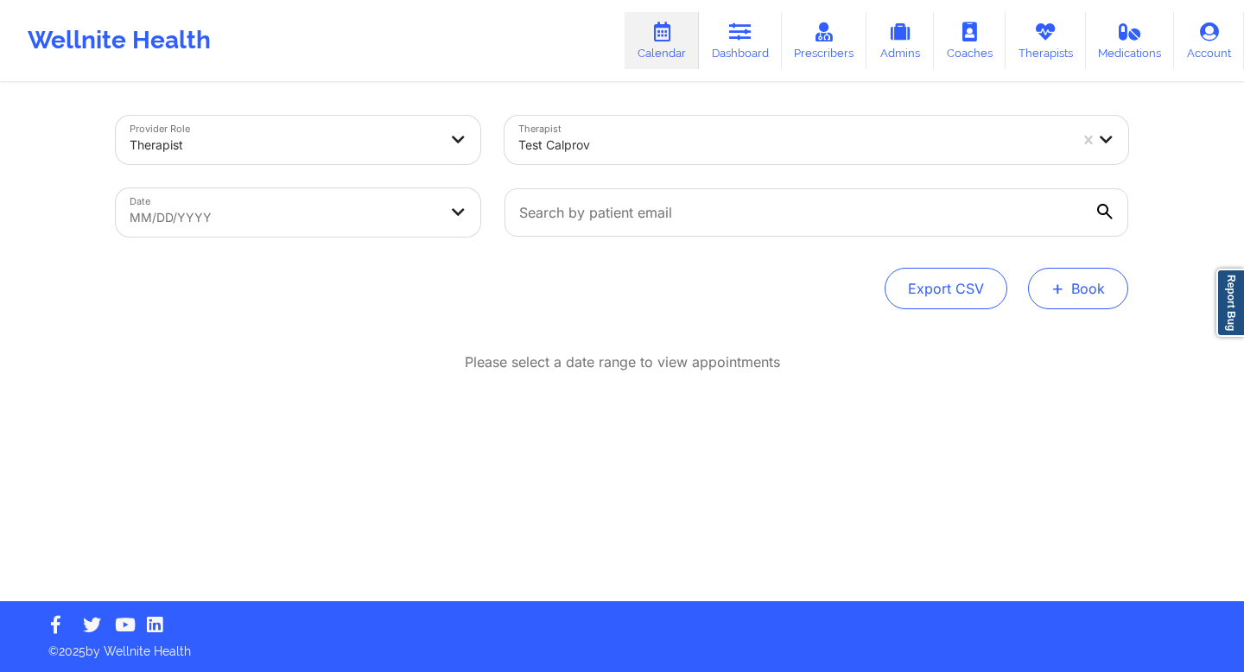
click at [1077, 295] on button "+ Book" at bounding box center [1078, 288] width 100 height 41
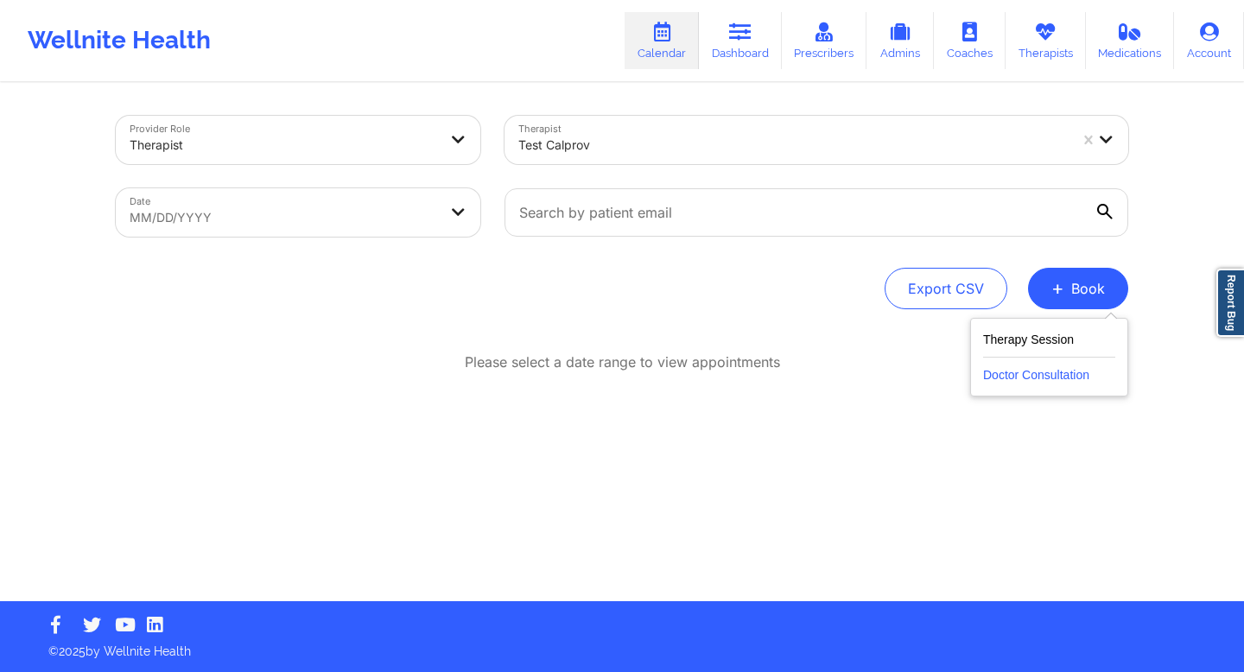
click at [1016, 373] on button "Doctor Consultation" at bounding box center [1049, 372] width 132 height 28
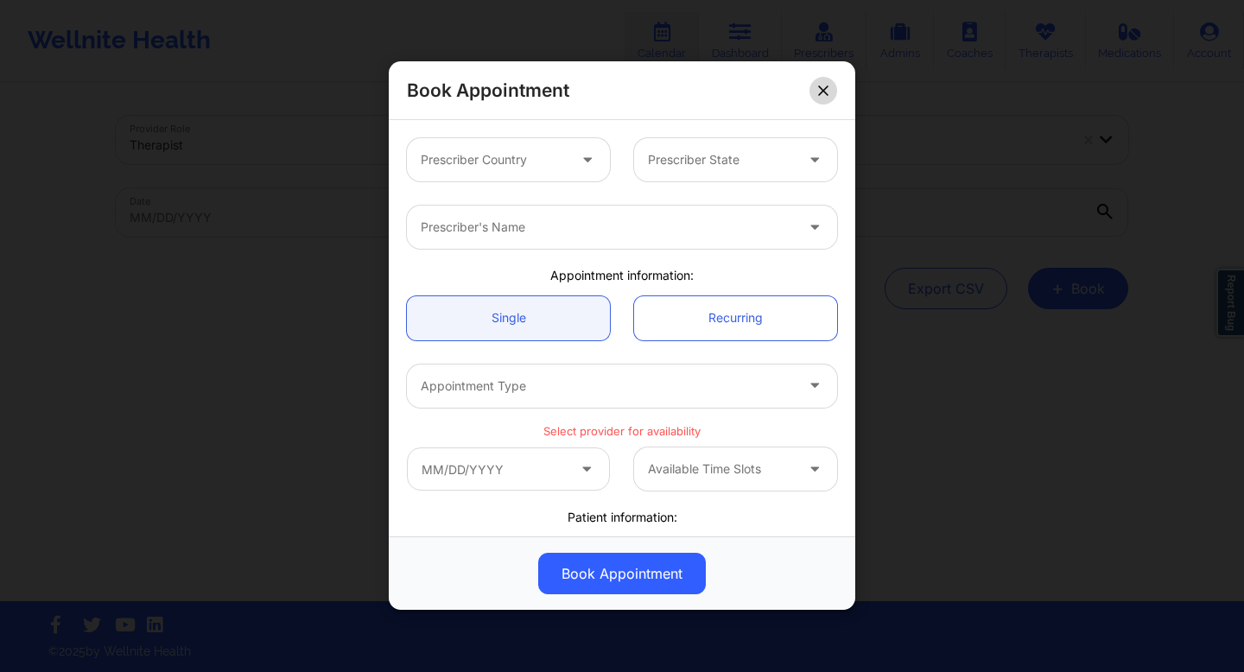
click at [825, 83] on button at bounding box center [823, 91] width 28 height 28
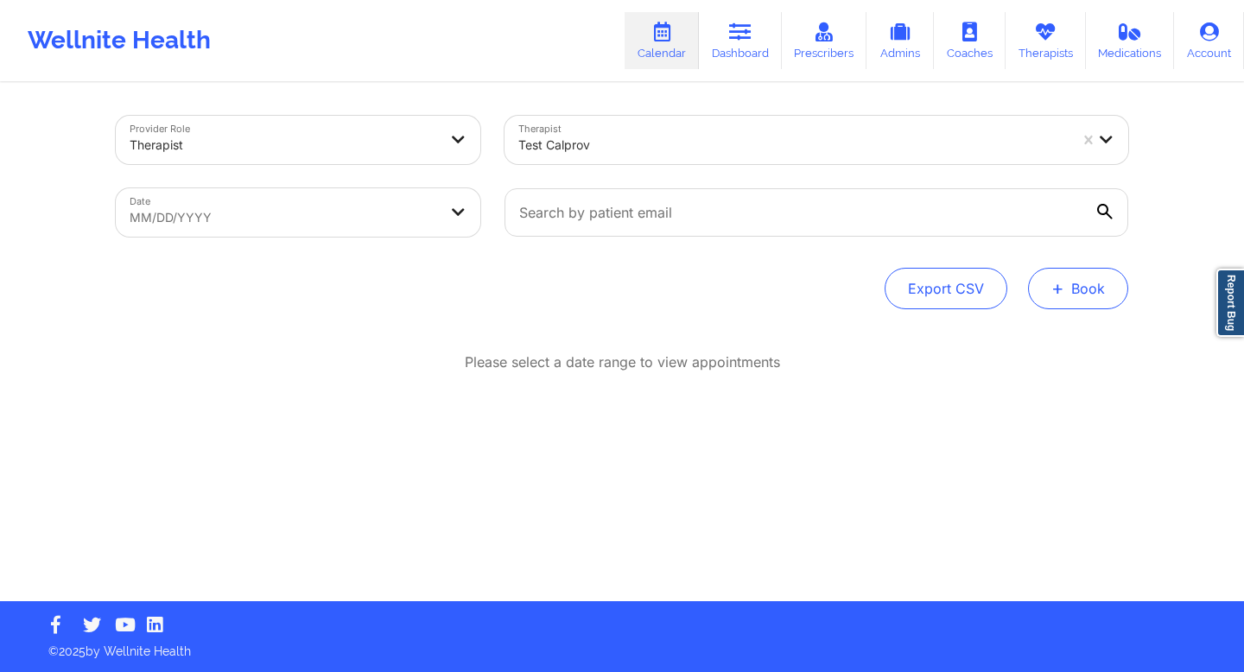
click at [1076, 289] on button "+ Book" at bounding box center [1078, 288] width 100 height 41
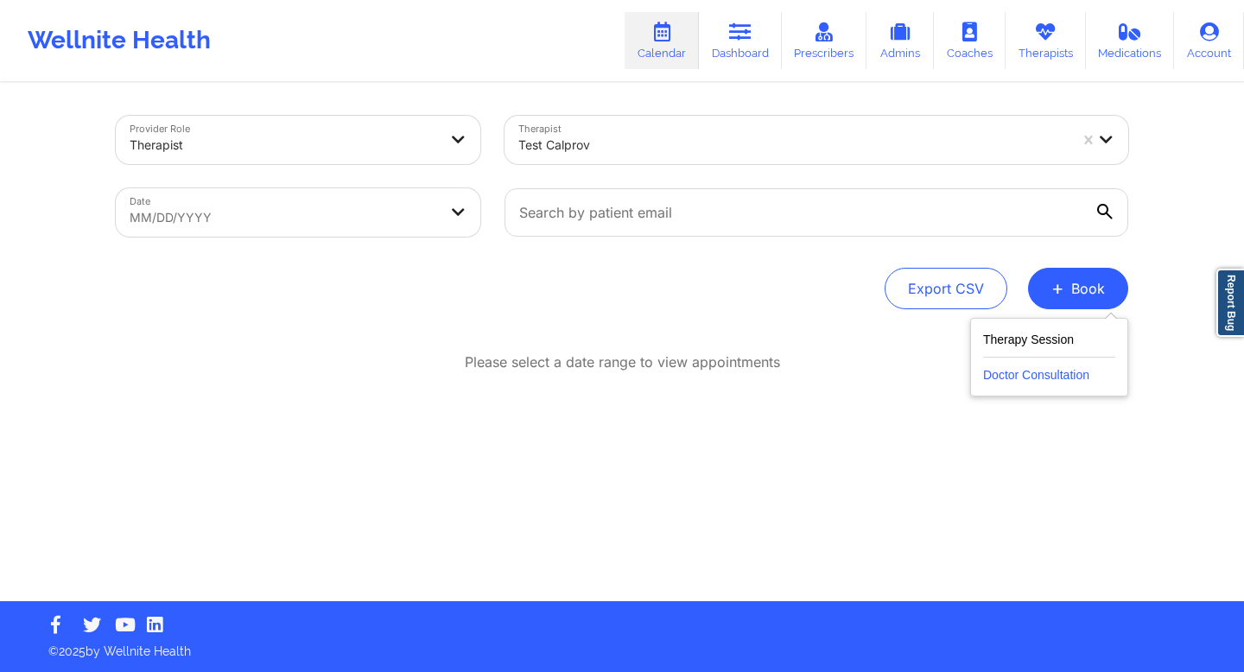
click at [1024, 377] on button "Doctor Consultation" at bounding box center [1049, 372] width 132 height 28
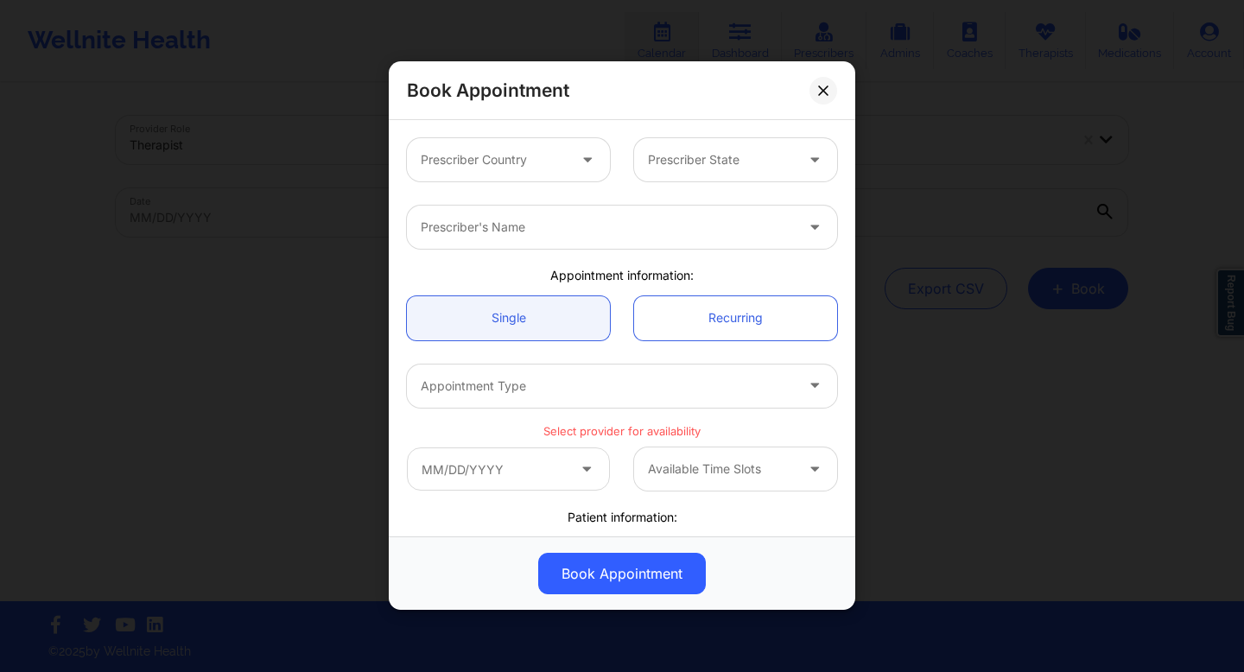
click at [773, 395] on div at bounding box center [607, 386] width 373 height 21
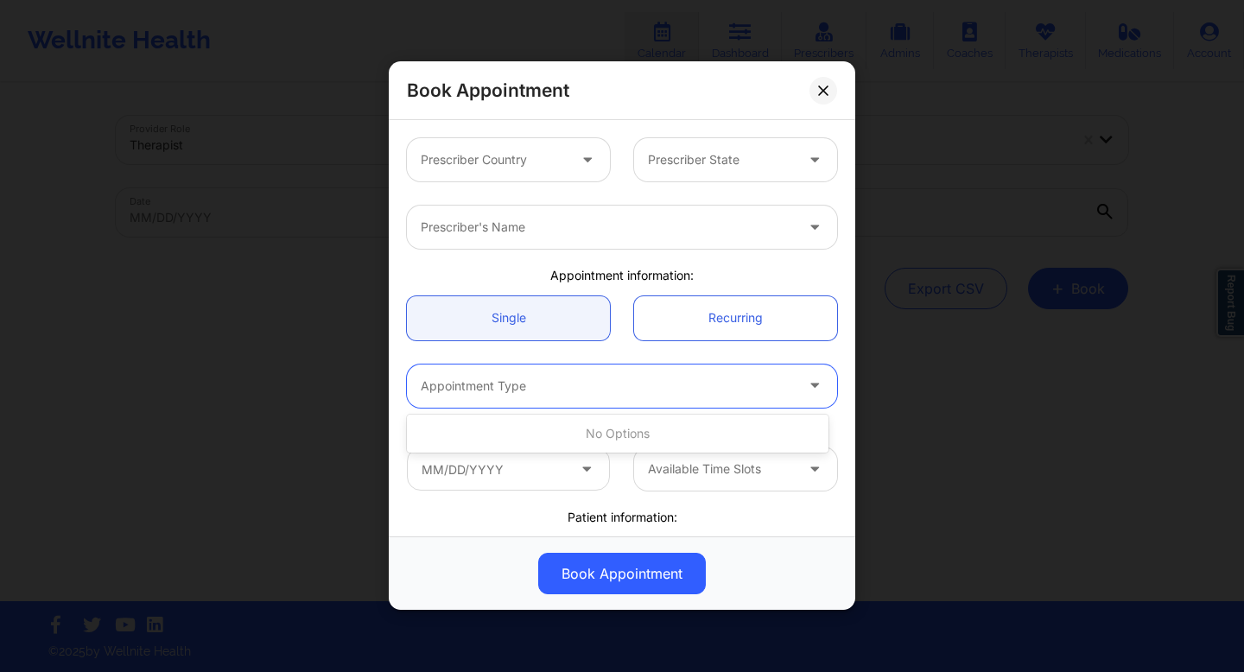
click at [889, 426] on div "Book Appointment Prescriber Country Prescriber State Prescriber's Name Appointm…" at bounding box center [622, 336] width 1244 height 672
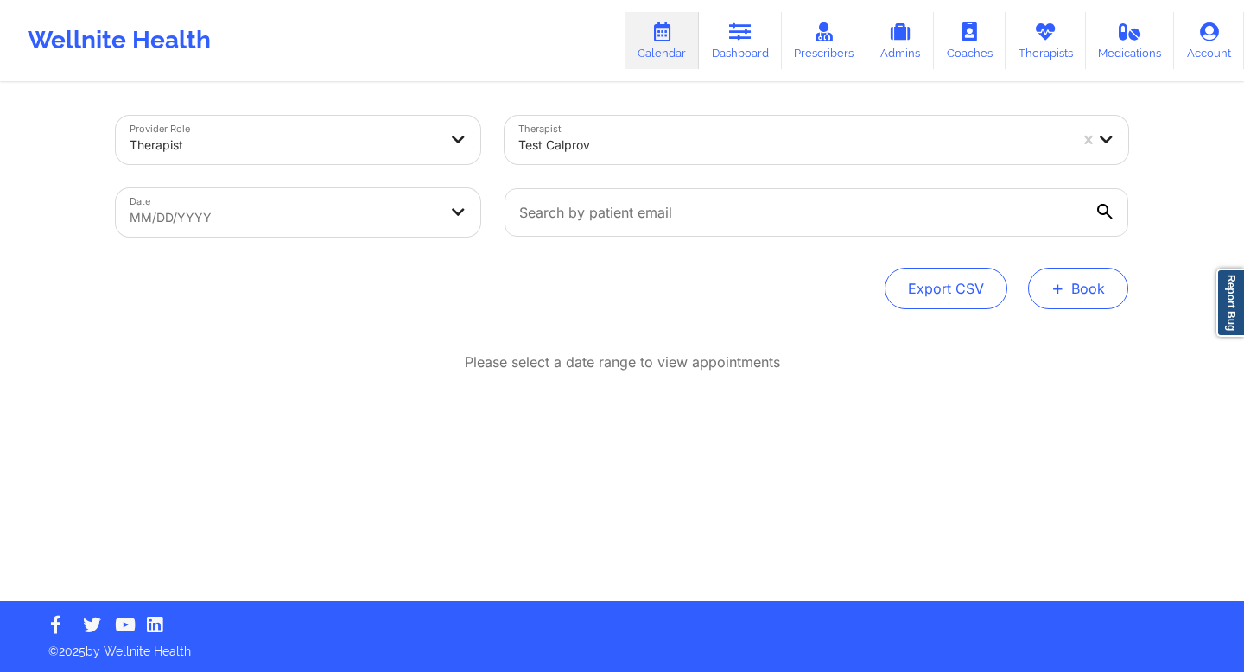
click at [1050, 296] on button "+ Book" at bounding box center [1078, 288] width 100 height 41
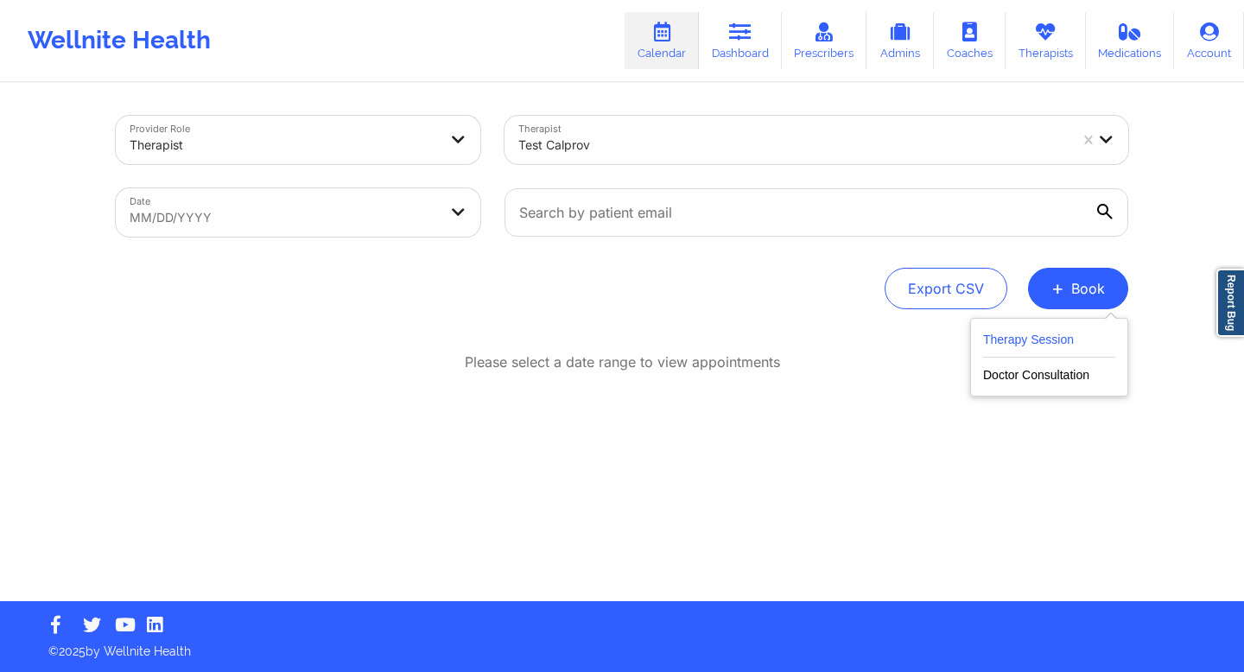
click at [992, 342] on button "Therapy Session" at bounding box center [1049, 343] width 132 height 29
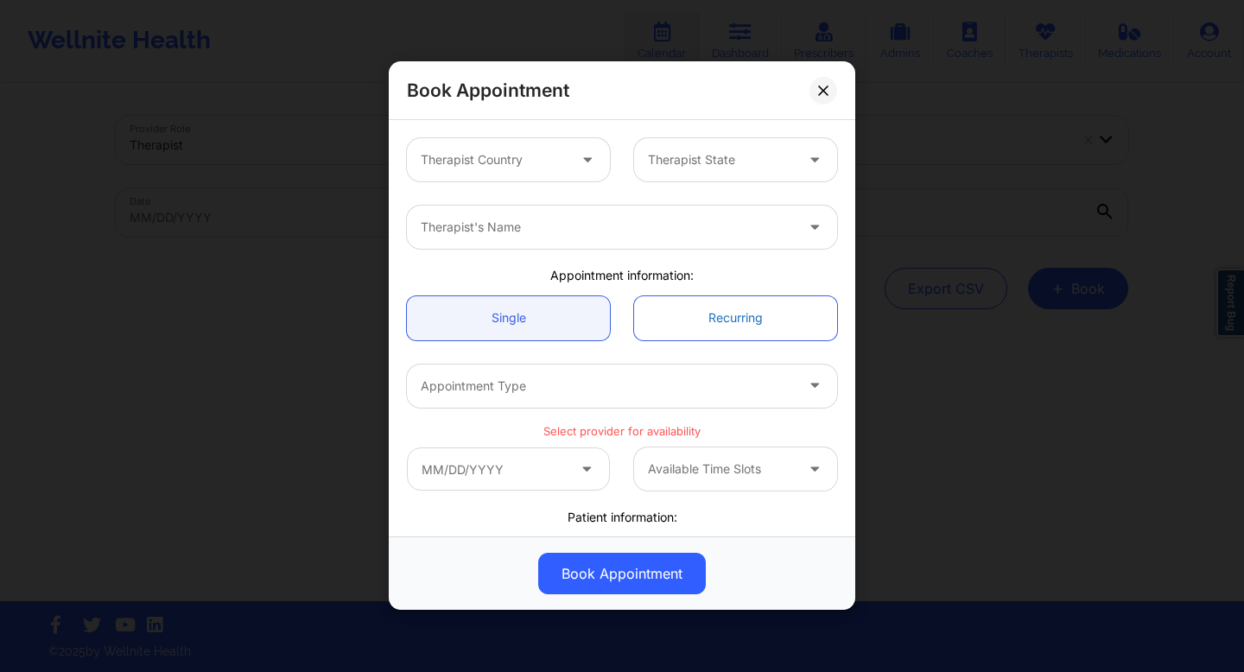
click at [689, 314] on link "Recurring" at bounding box center [735, 318] width 203 height 44
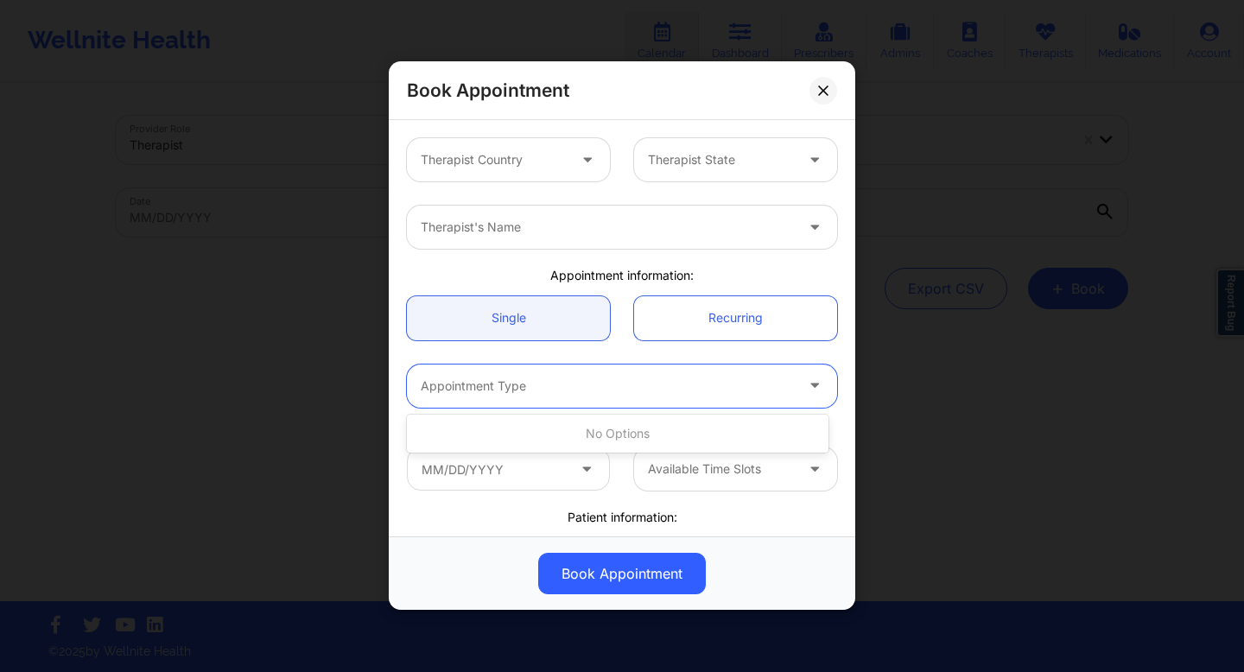
click at [581, 378] on div at bounding box center [607, 386] width 373 height 21
click at [523, 147] on div "Therapist Country" at bounding box center [488, 159] width 162 height 43
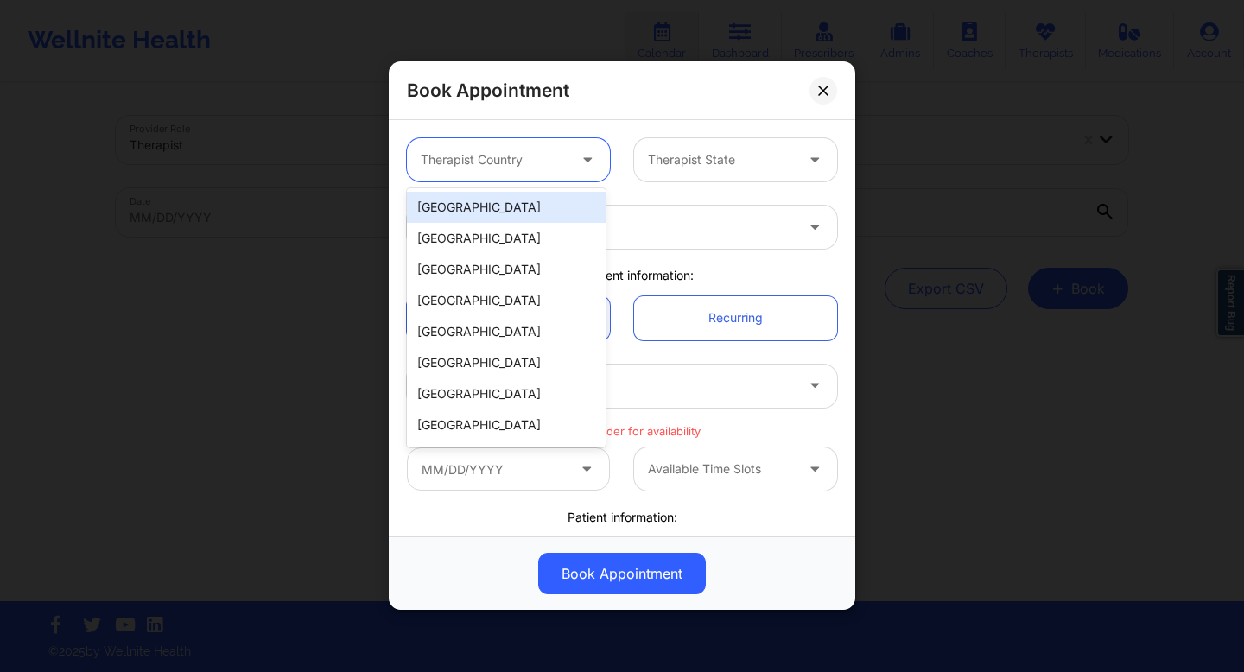
click at [421, 208] on div "[GEOGRAPHIC_DATA]" at bounding box center [506, 207] width 199 height 31
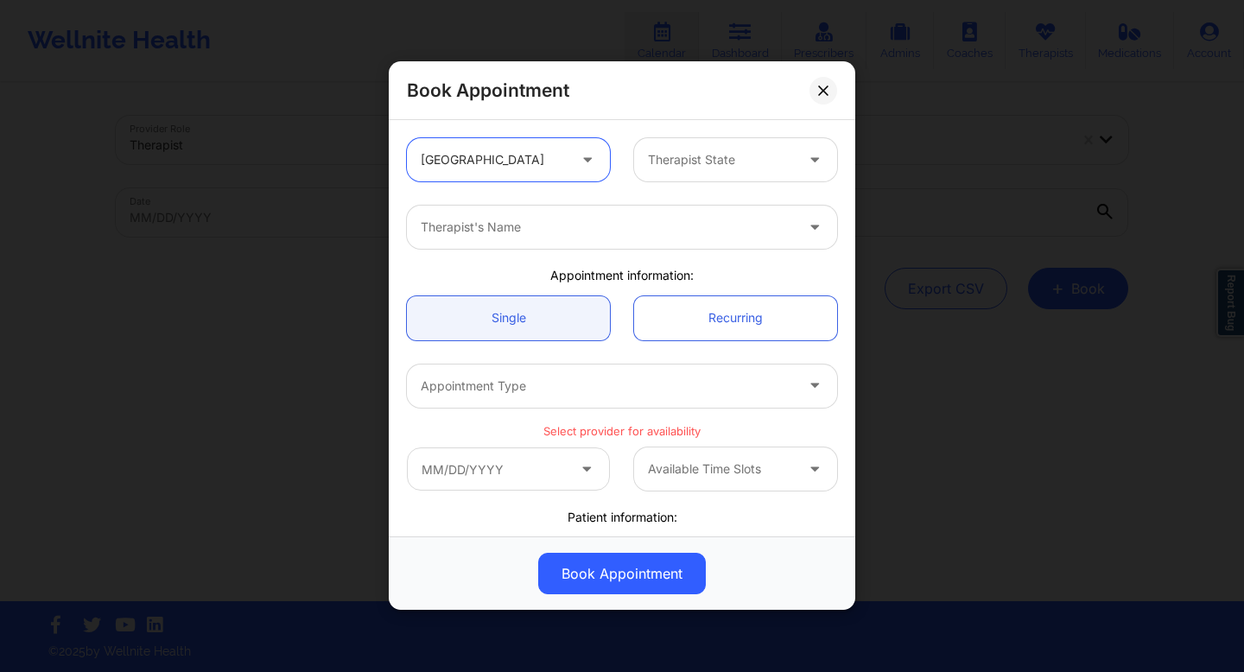
click at [718, 167] on div at bounding box center [721, 160] width 146 height 21
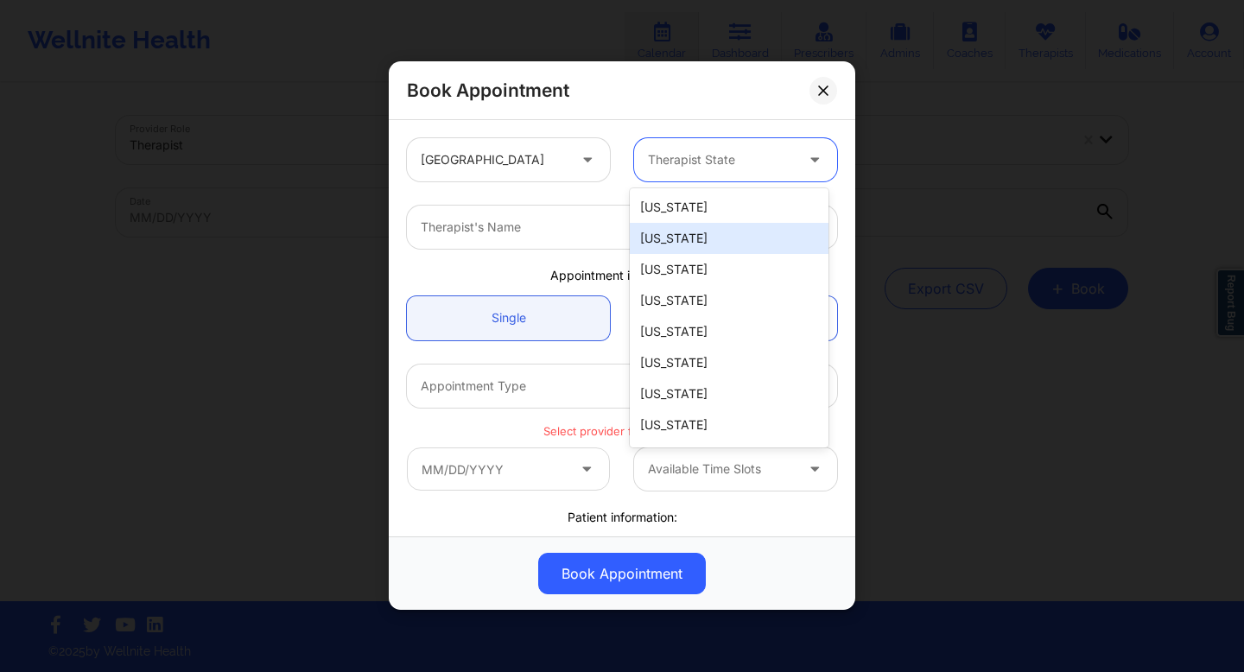
click at [694, 237] on div "[US_STATE]" at bounding box center [729, 238] width 199 height 31
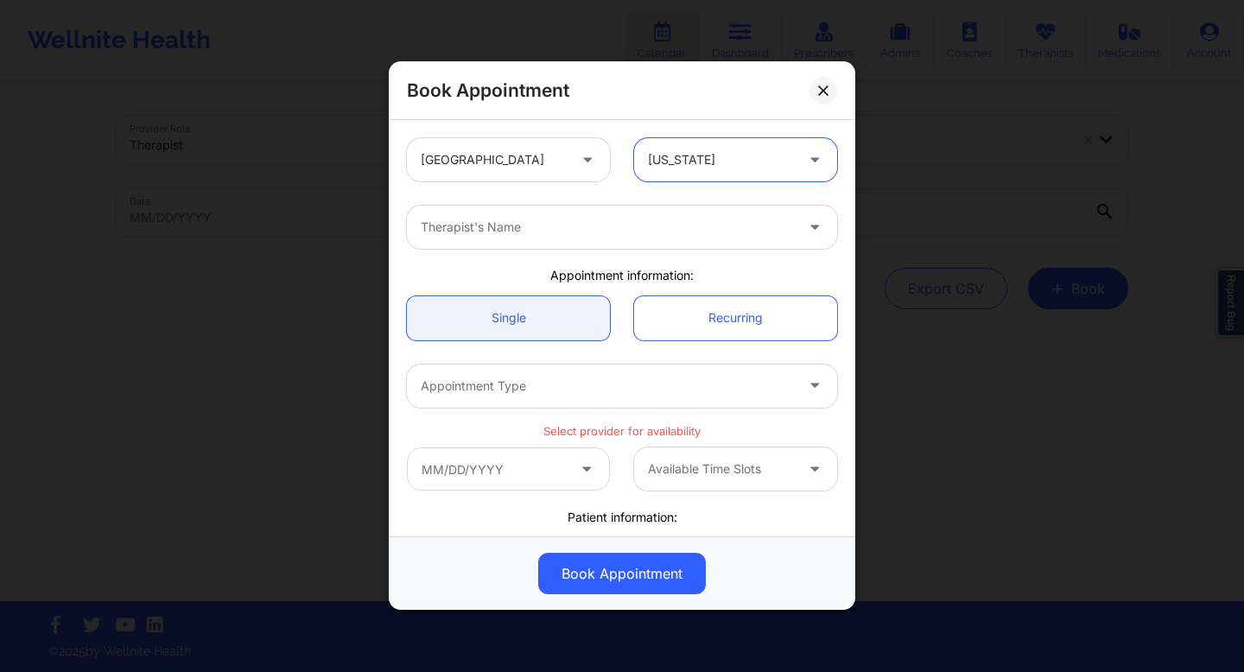
click at [637, 238] on div "Therapist's Name" at bounding box center [601, 227] width 389 height 43
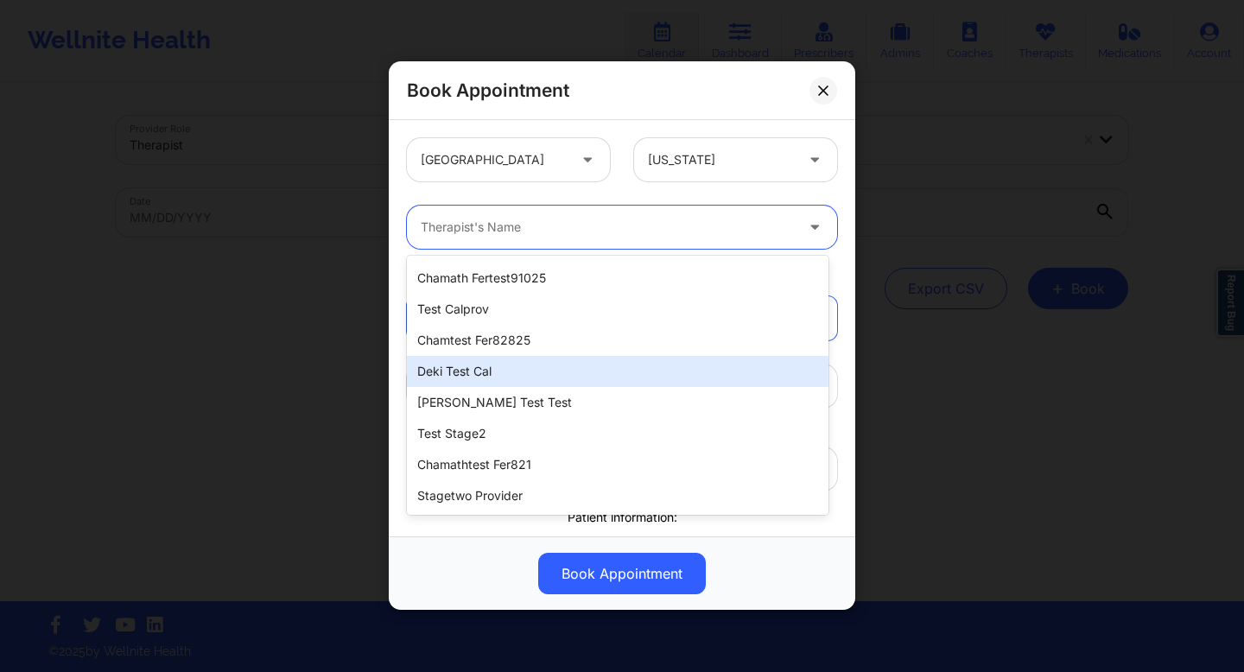
click at [515, 376] on div "Deki Test Cal" at bounding box center [618, 371] width 422 height 31
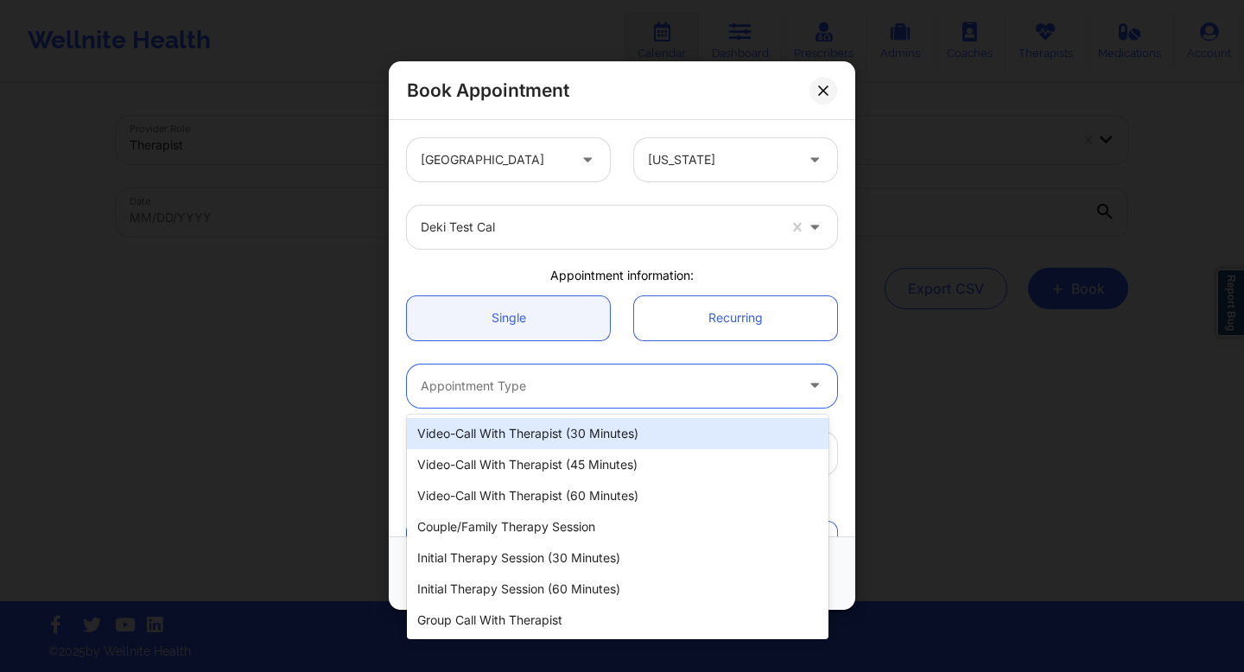
click at [582, 376] on div at bounding box center [607, 386] width 373 height 21
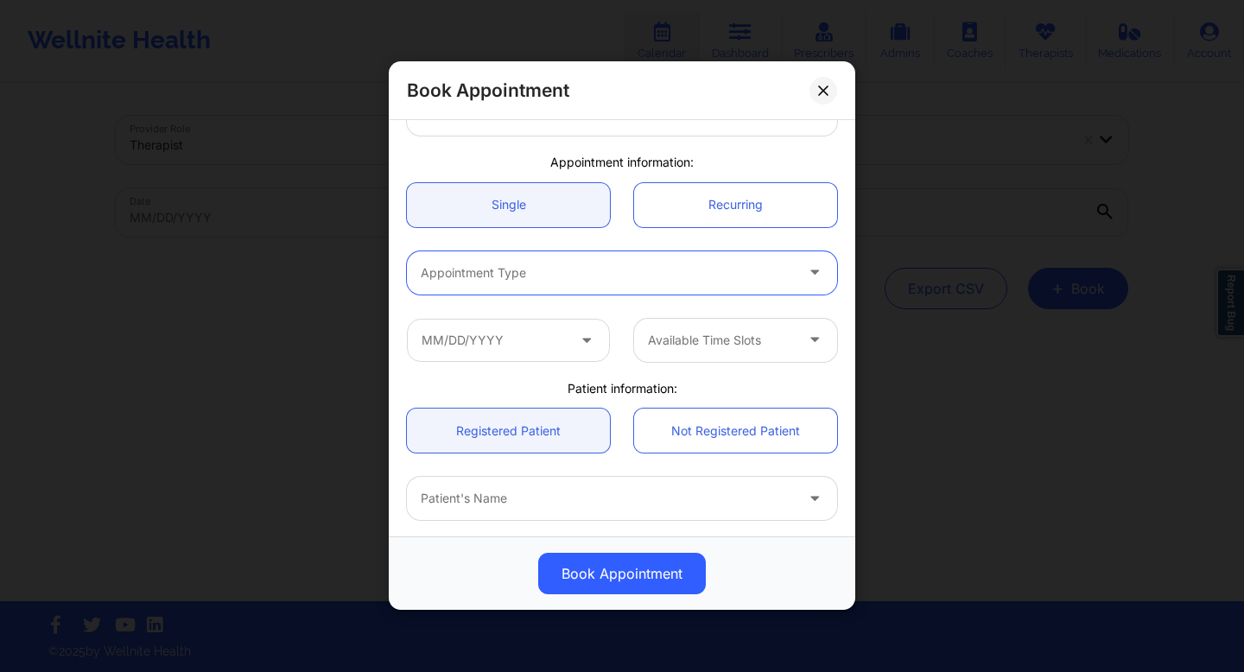
scroll to position [118, 0]
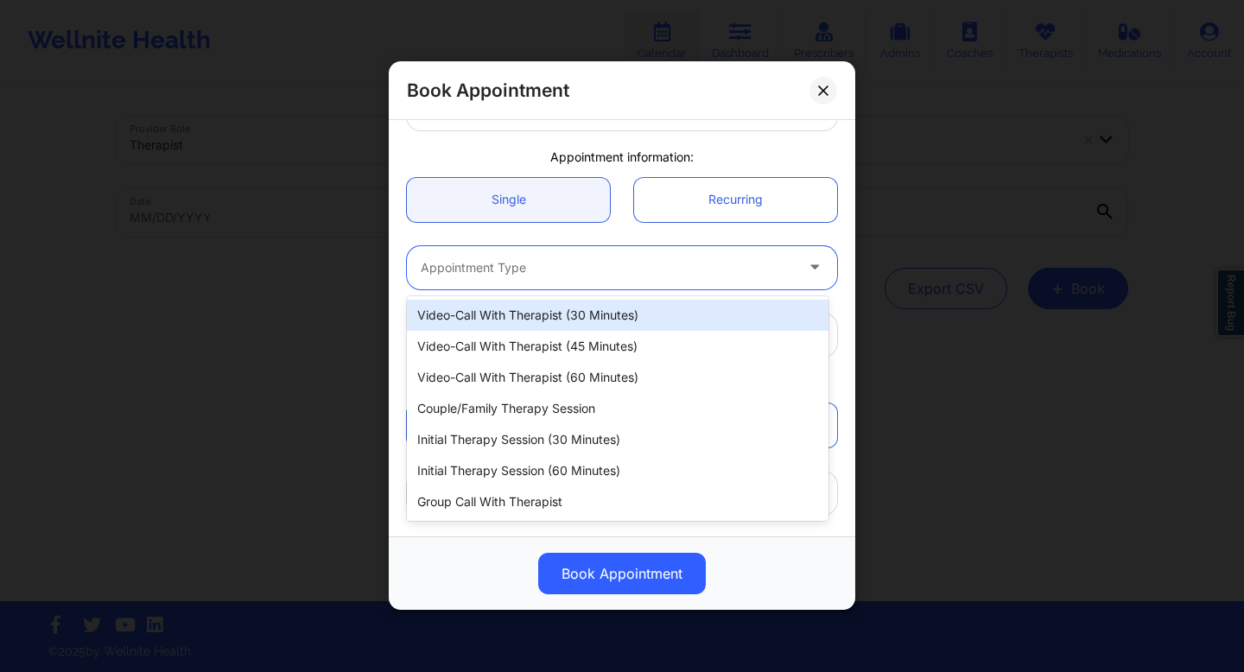
click at [671, 279] on div "Appointment Type" at bounding box center [601, 267] width 389 height 43
click at [717, 149] on div "Appointment information:" at bounding box center [622, 157] width 454 height 17
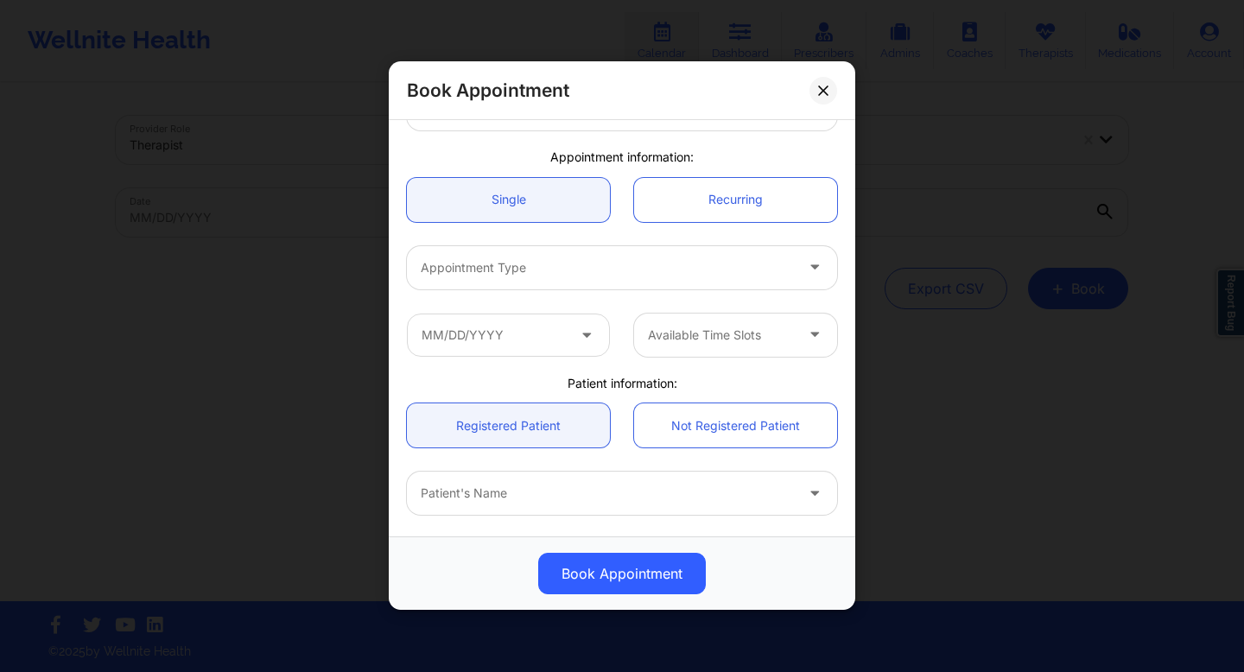
click at [586, 339] on icon at bounding box center [586, 331] width 17 height 15
click at [628, 263] on div at bounding box center [607, 267] width 373 height 21
click at [325, 327] on div "Book Appointment [GEOGRAPHIC_DATA] [US_STATE] Deki Test Cal Appointment informa…" at bounding box center [622, 336] width 1244 height 672
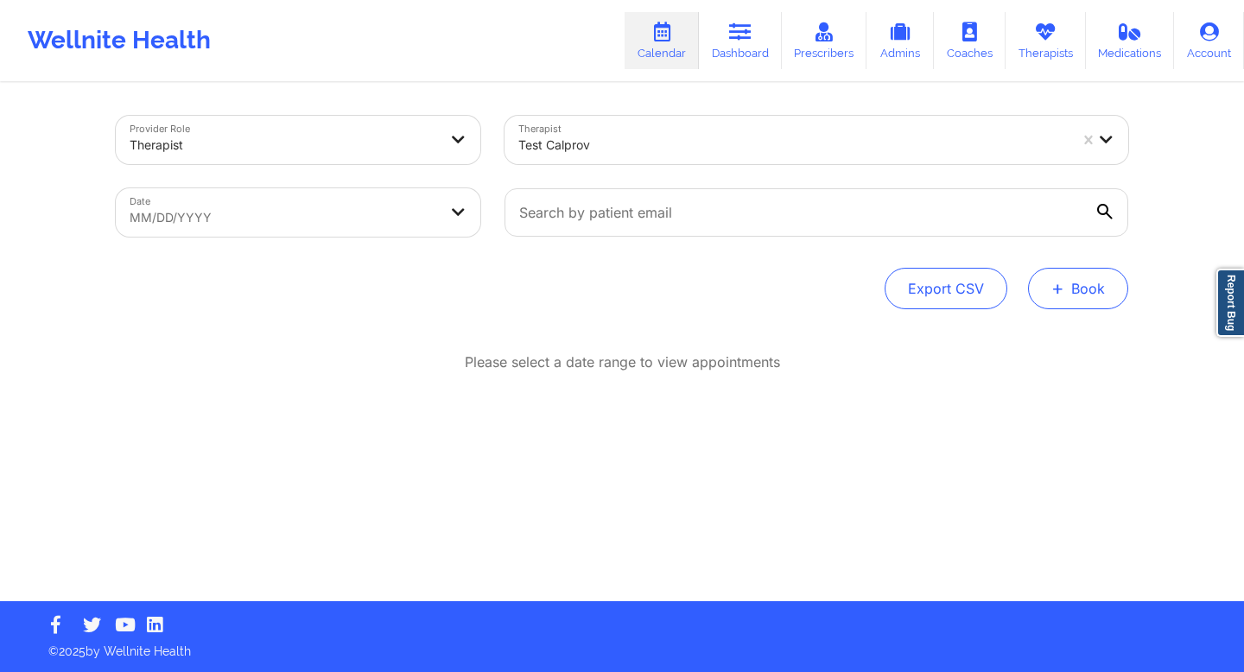
click at [1063, 293] on span "+" at bounding box center [1057, 288] width 13 height 10
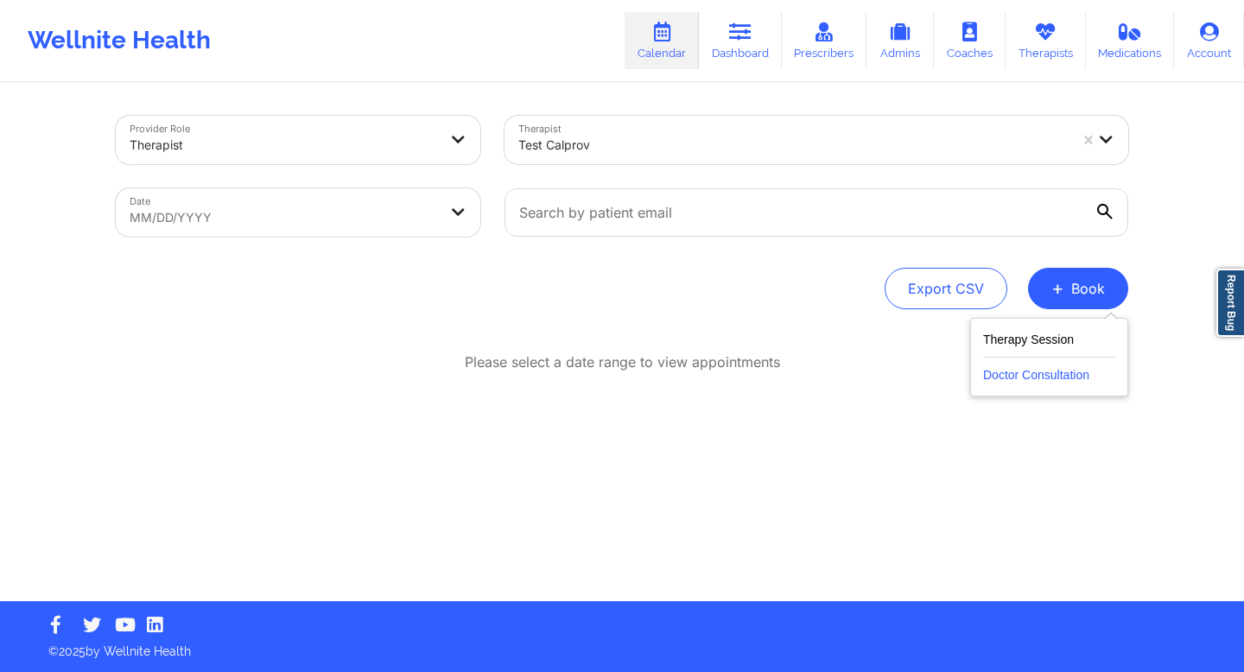
click at [1030, 377] on button "Doctor Consultation" at bounding box center [1049, 372] width 132 height 28
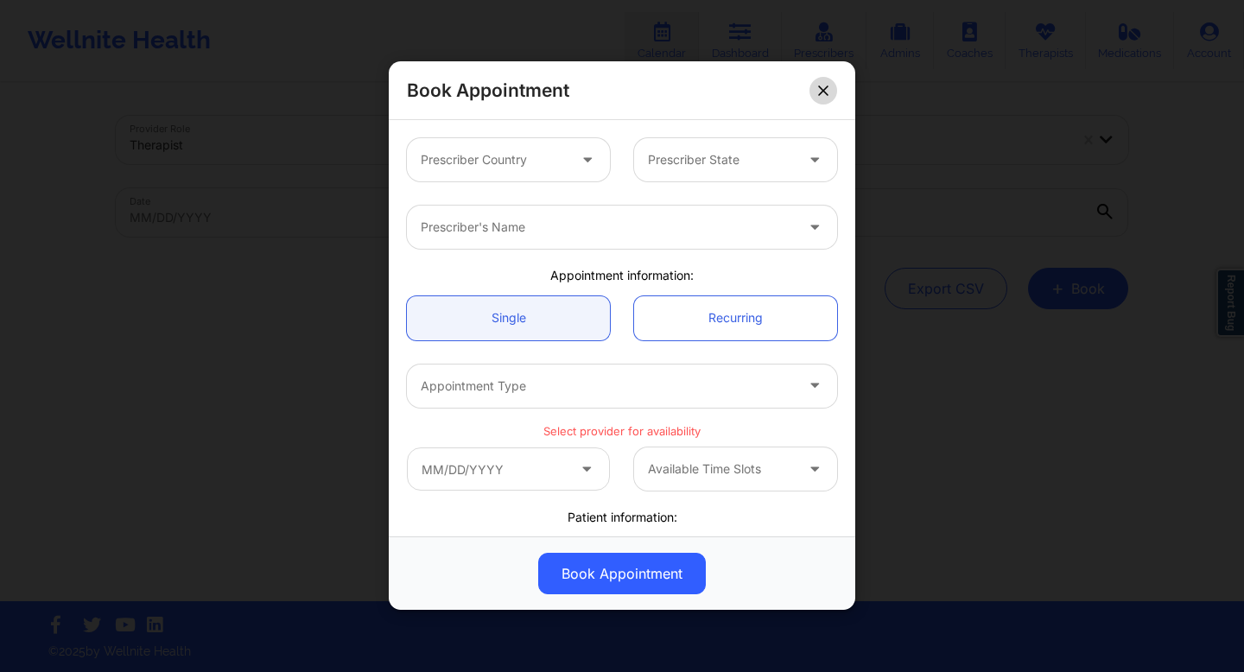
click at [828, 93] on icon at bounding box center [823, 91] width 10 height 10
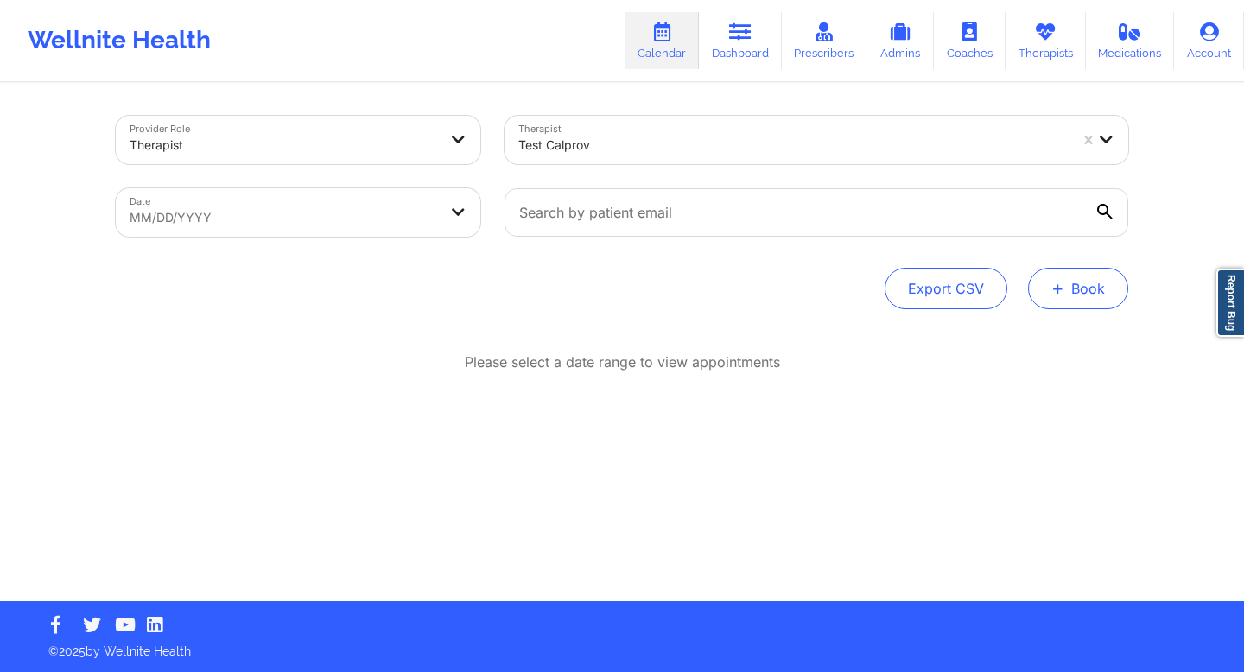
click at [1063, 287] on span "+" at bounding box center [1057, 288] width 13 height 10
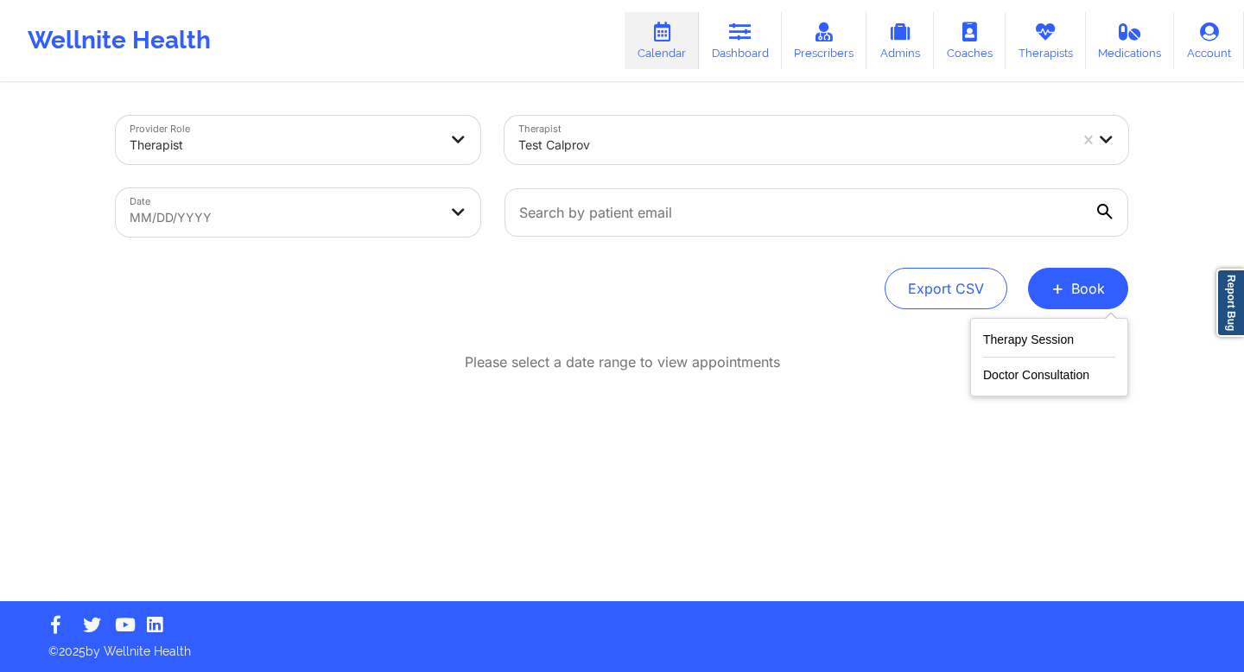
click at [845, 357] on div "Please select a date range to view appointments" at bounding box center [622, 362] width 1012 height 20
